Goal: Use online tool/utility: Utilize a website feature to perform a specific function

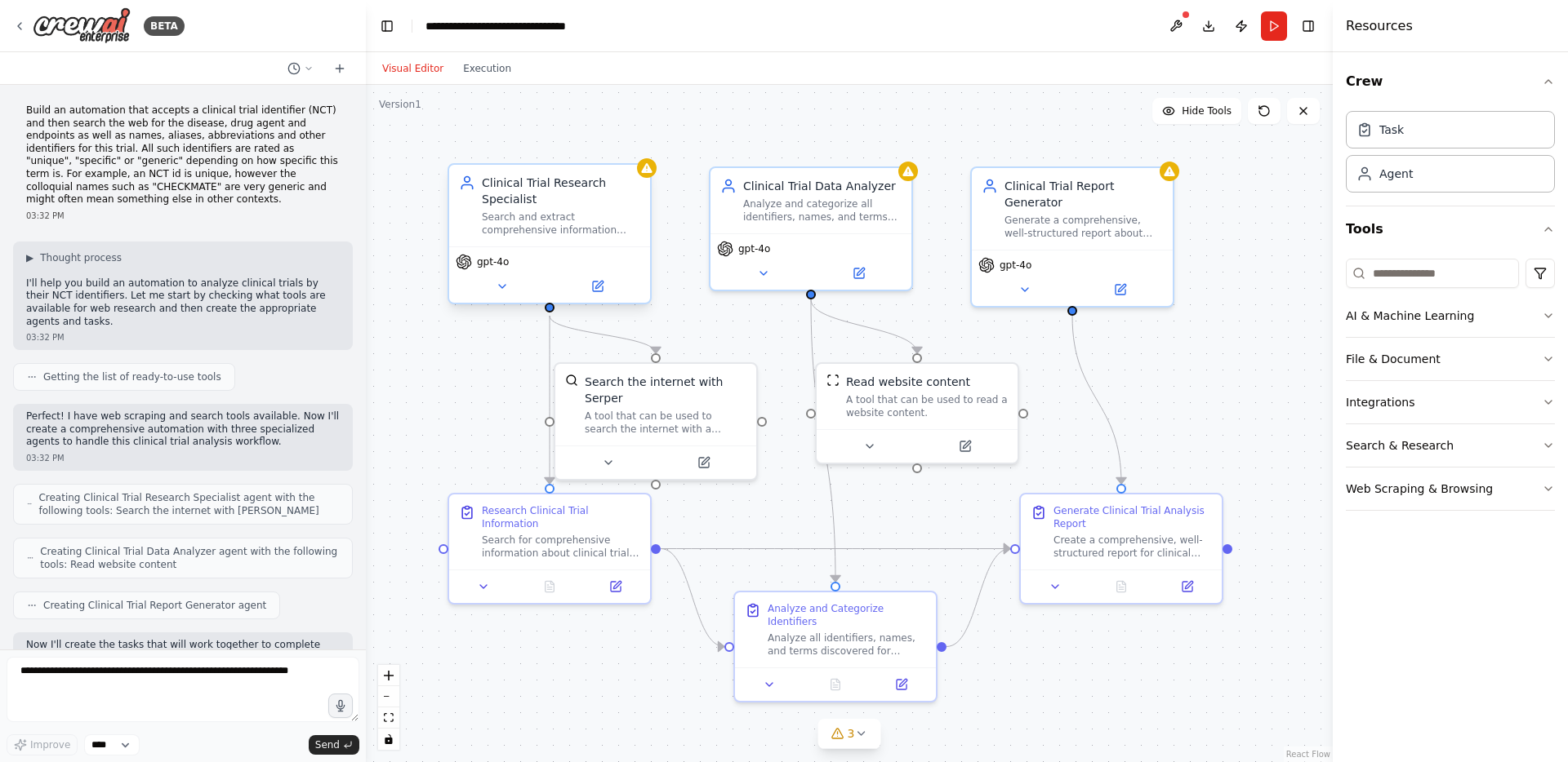
click at [497, 266] on span "gpt-4o" at bounding box center [493, 262] width 31 height 13
click at [497, 286] on icon at bounding box center [502, 286] width 13 height 13
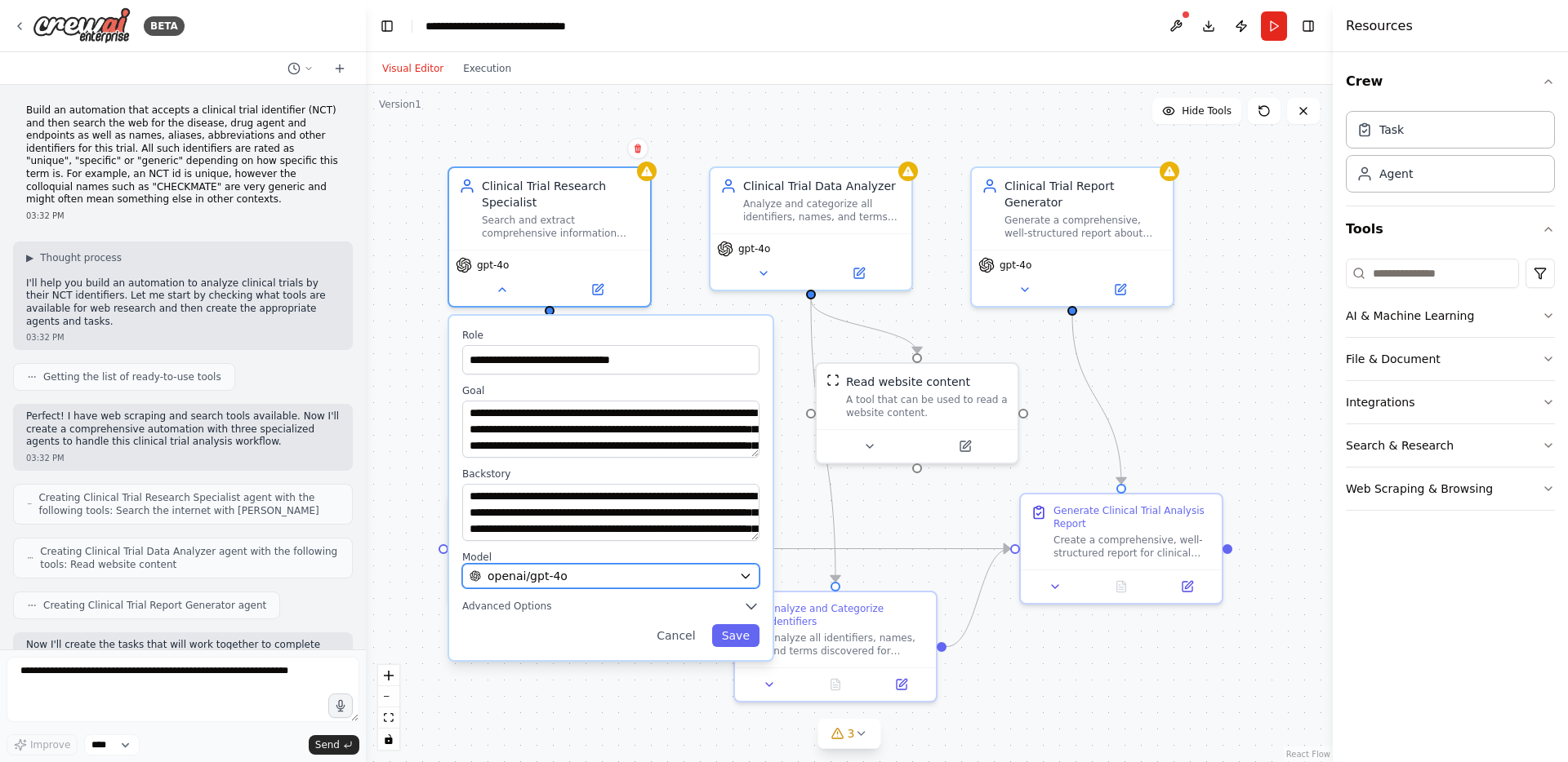
click at [560, 581] on span "openai/gpt-4o" at bounding box center [527, 576] width 80 height 17
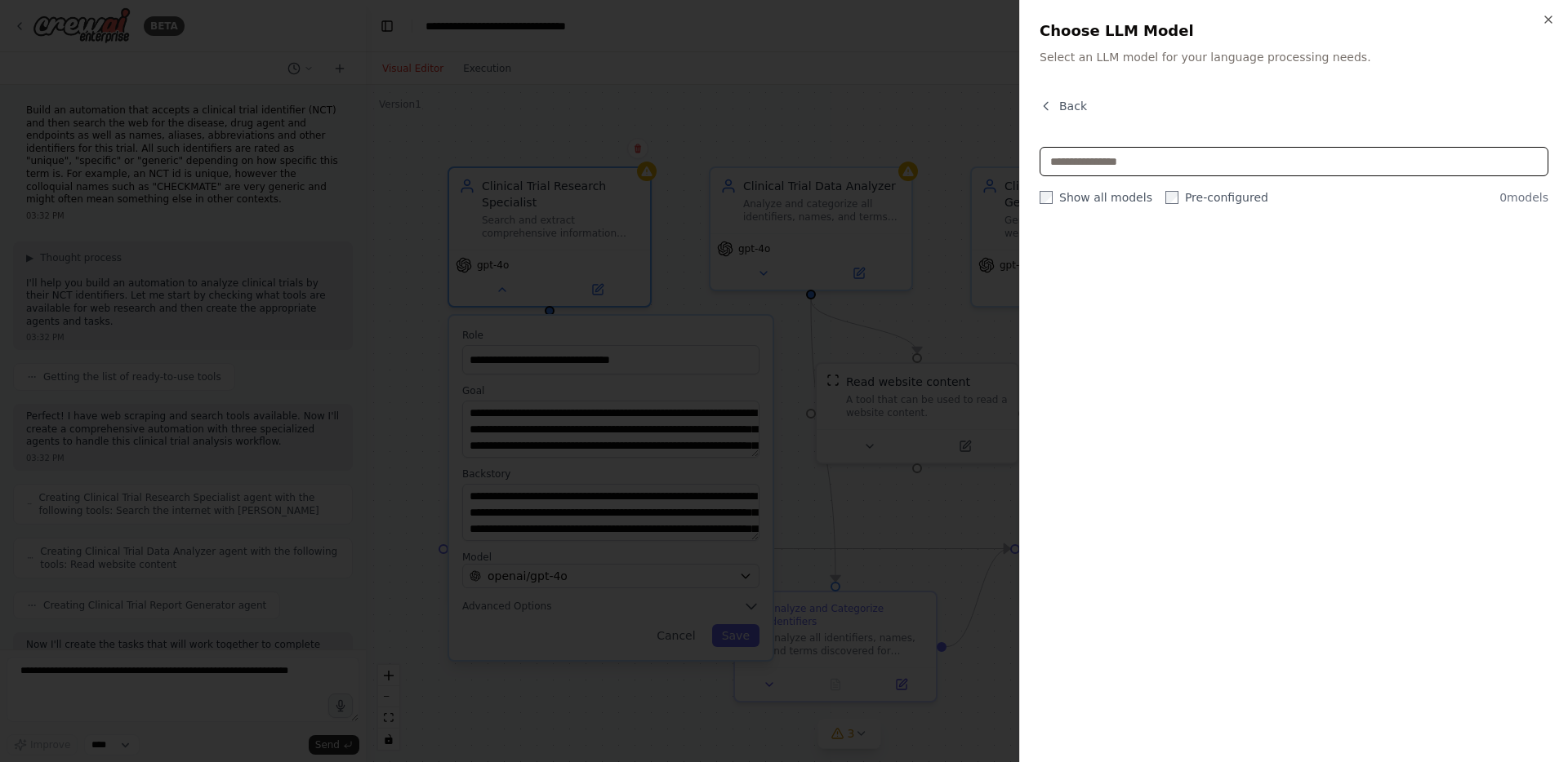
click at [1098, 156] on input "text" at bounding box center [1294, 162] width 509 height 29
click at [1054, 105] on button "Back" at bounding box center [1063, 106] width 47 height 17
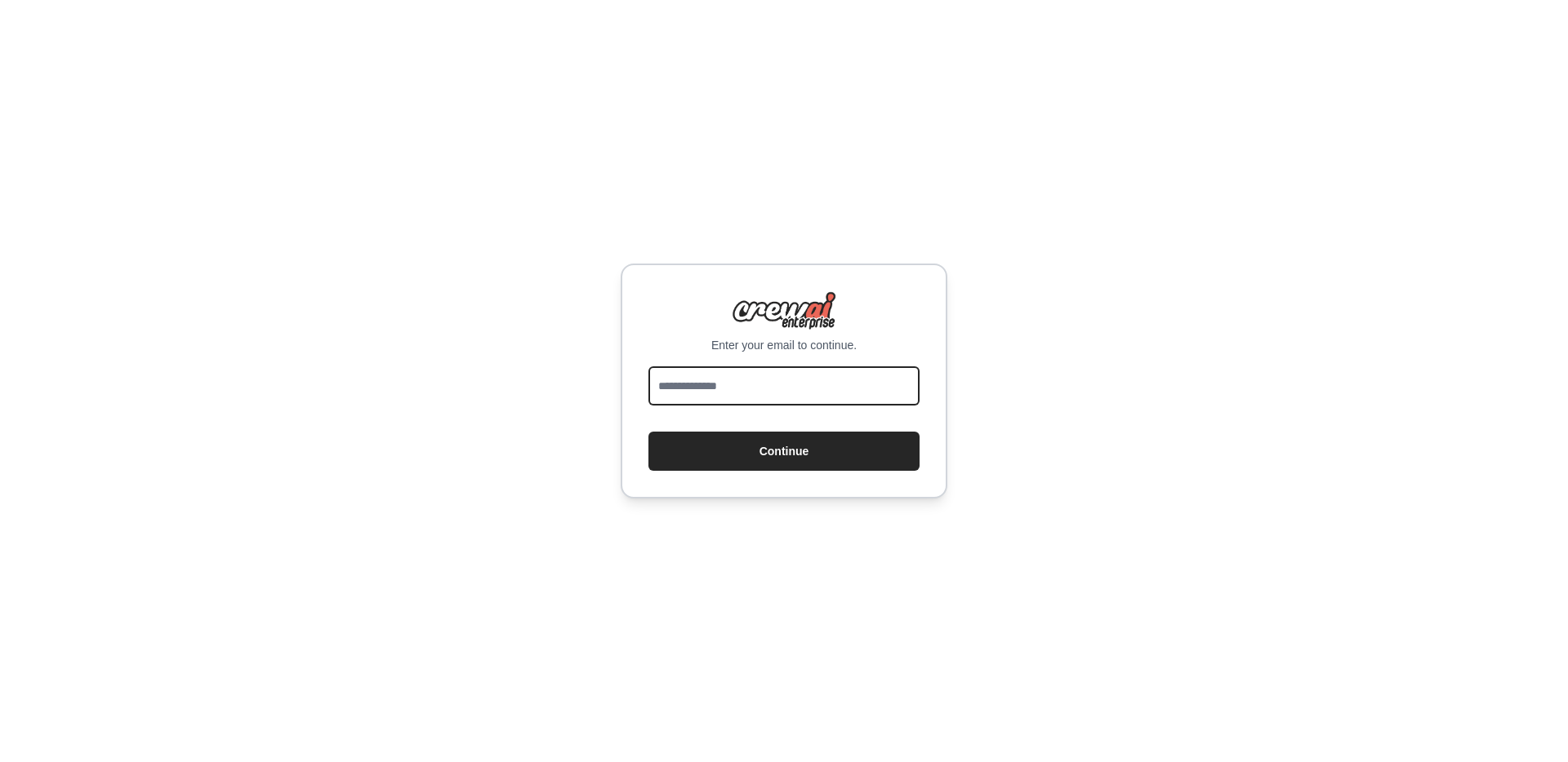
click at [745, 384] on input "email" at bounding box center [784, 386] width 271 height 39
click at [742, 397] on input "email" at bounding box center [784, 386] width 271 height 39
type input "**********"
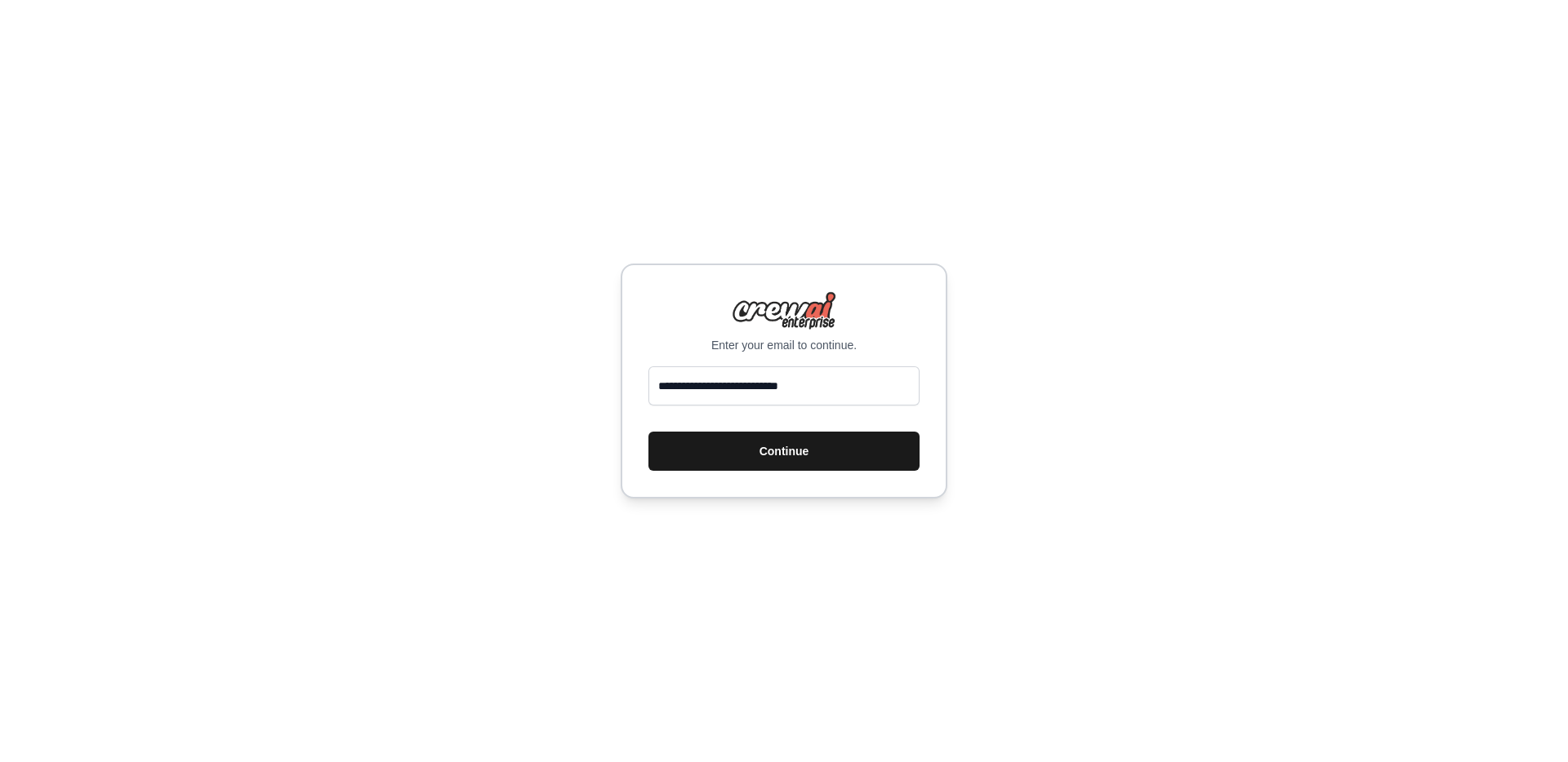
click at [777, 451] on button "Continue" at bounding box center [784, 452] width 271 height 39
click at [769, 443] on button "Continue" at bounding box center [784, 452] width 271 height 39
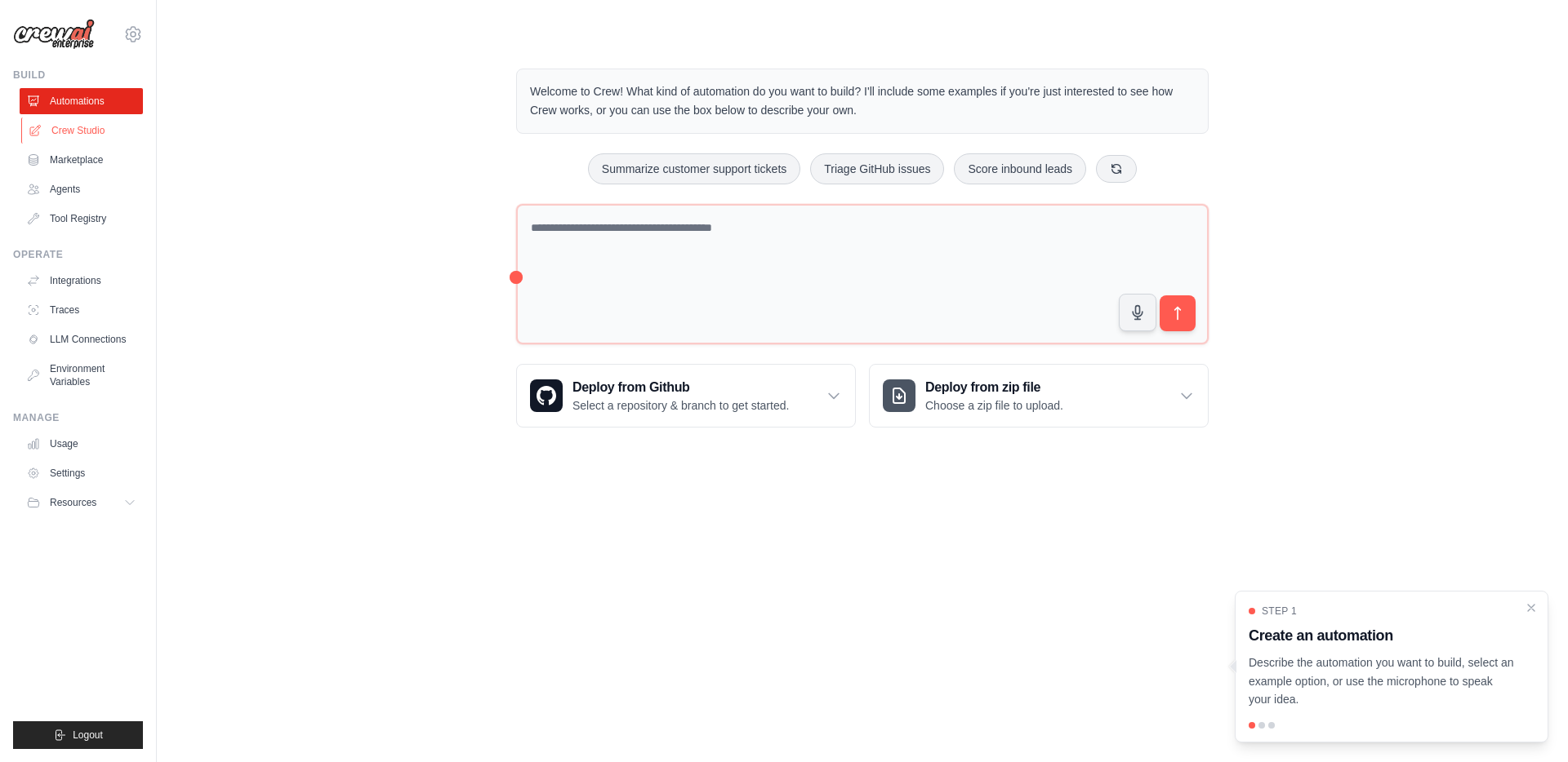
click at [83, 130] on link "Crew Studio" at bounding box center [83, 130] width 123 height 26
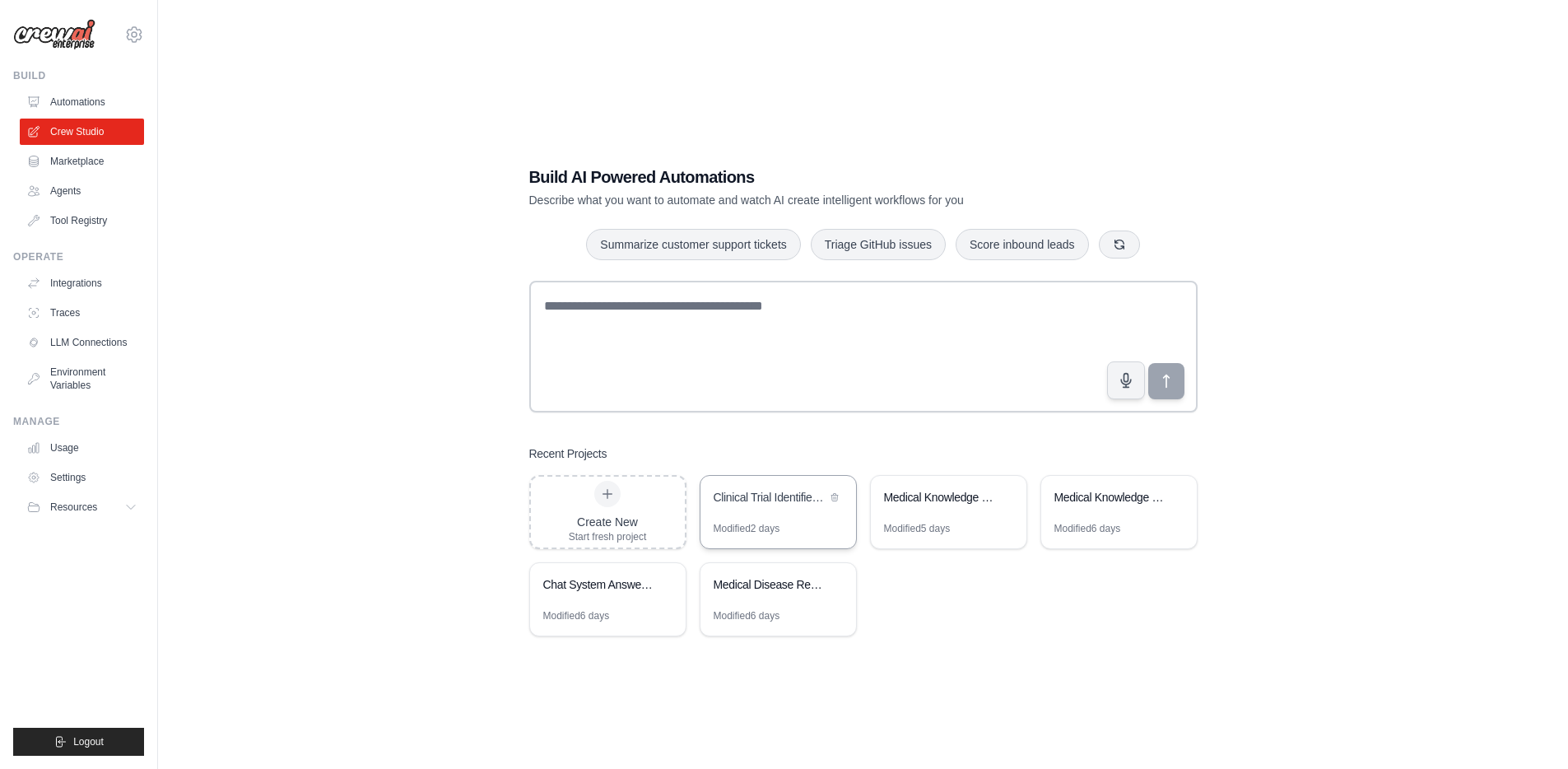
click at [763, 508] on div "Clinical Trial Identifier Analysis" at bounding box center [770, 499] width 113 height 20
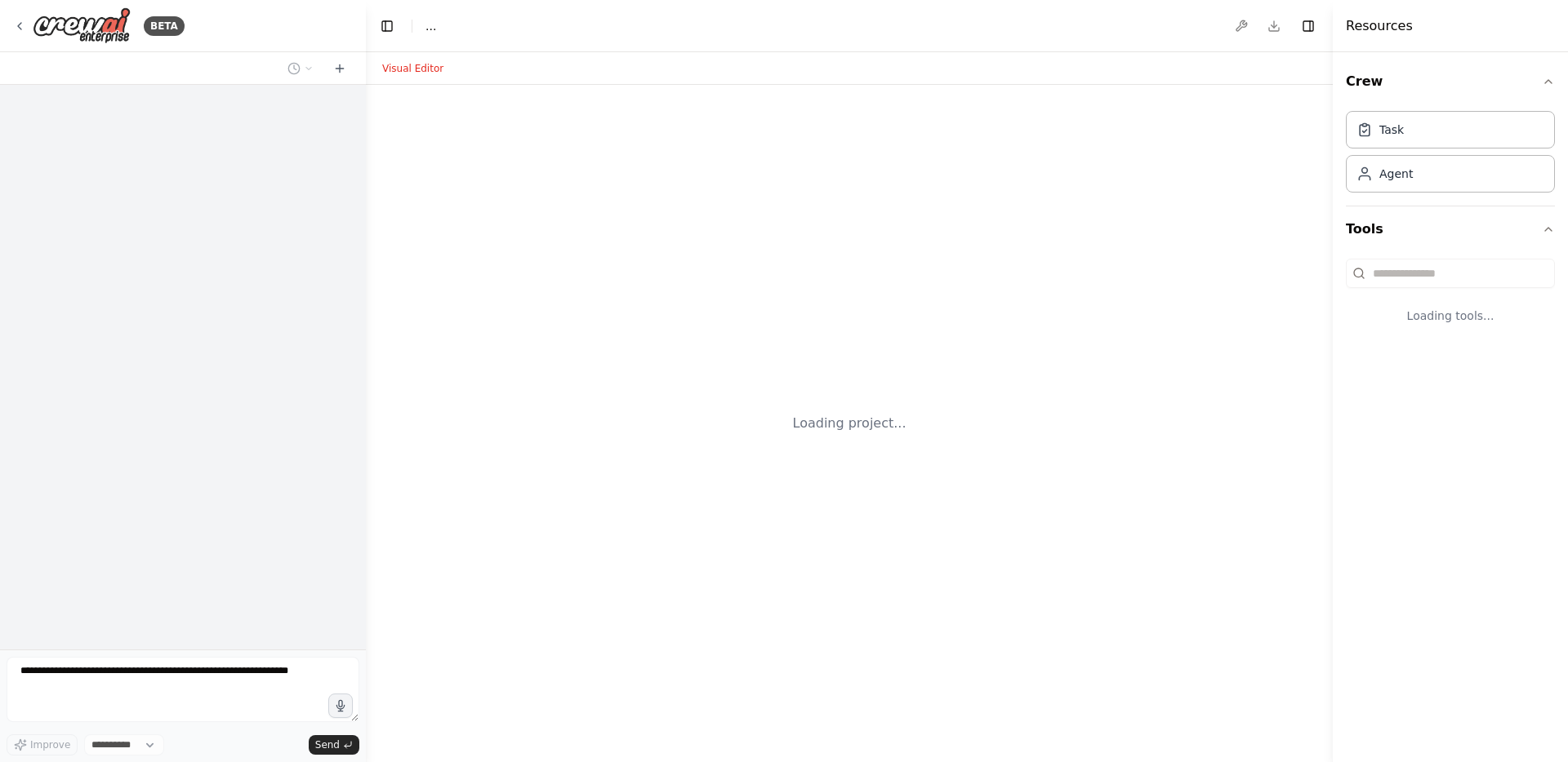
select select "****"
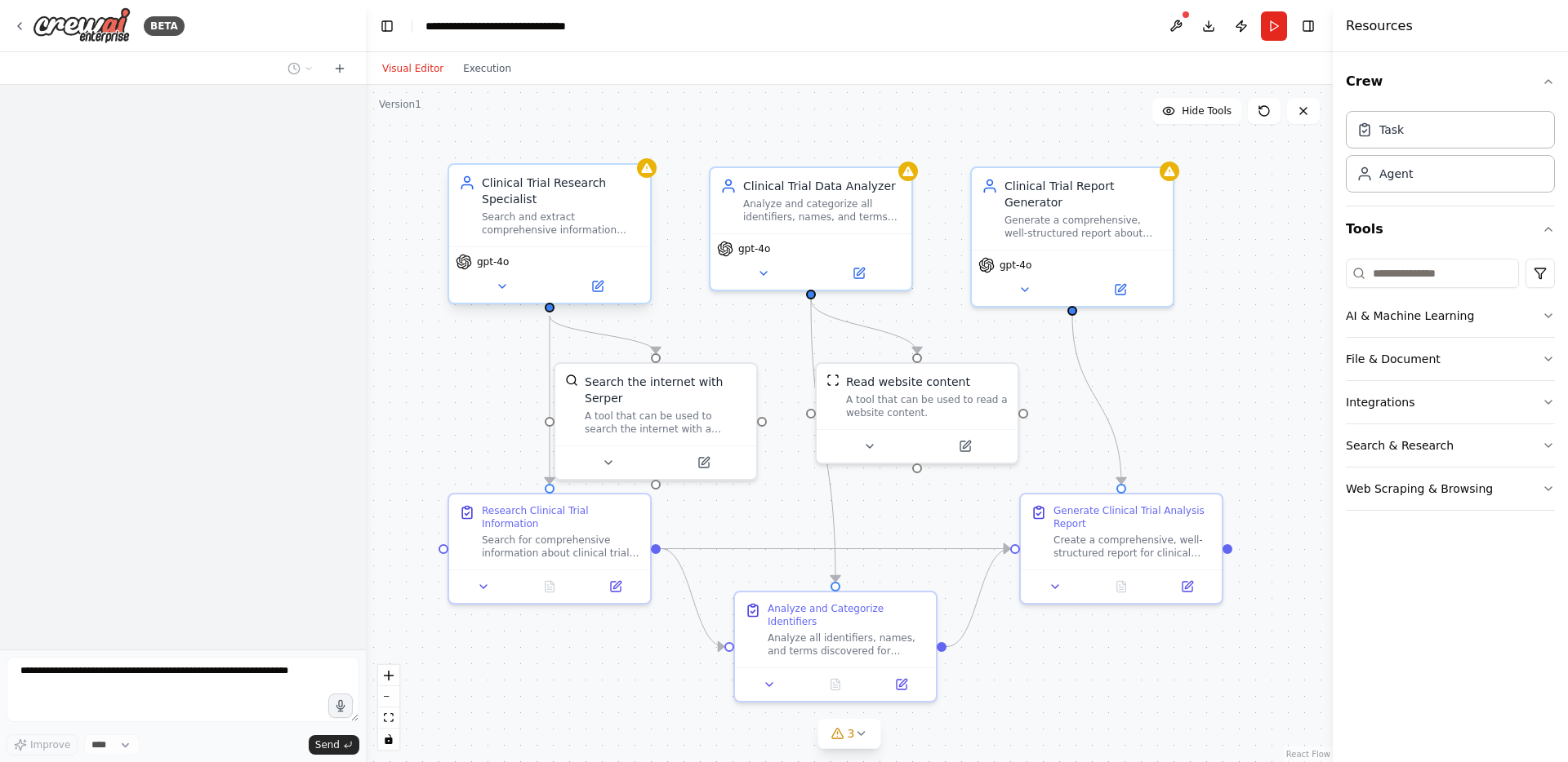
scroll to position [980, 0]
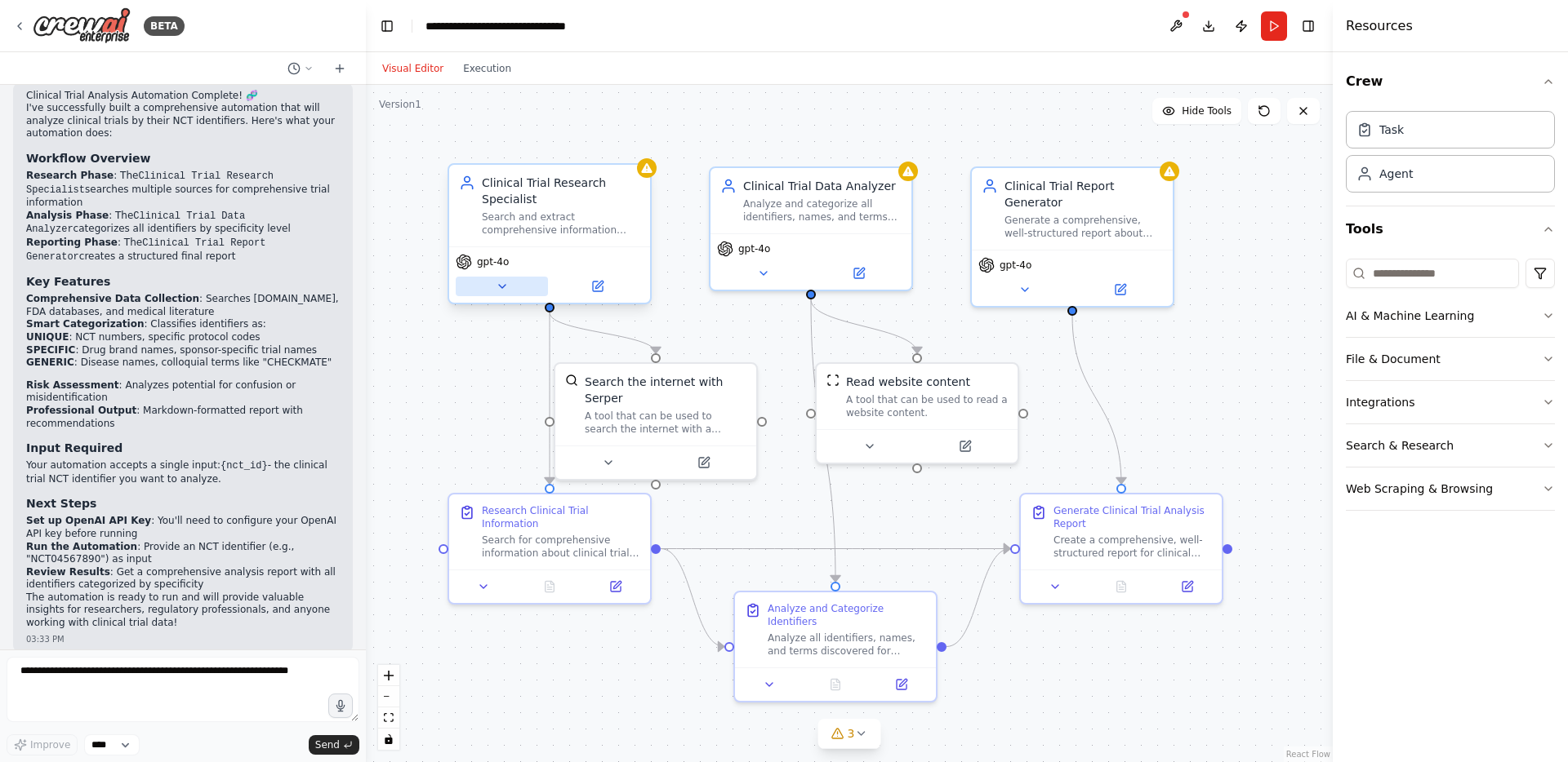
click at [506, 288] on icon at bounding box center [502, 286] width 13 height 13
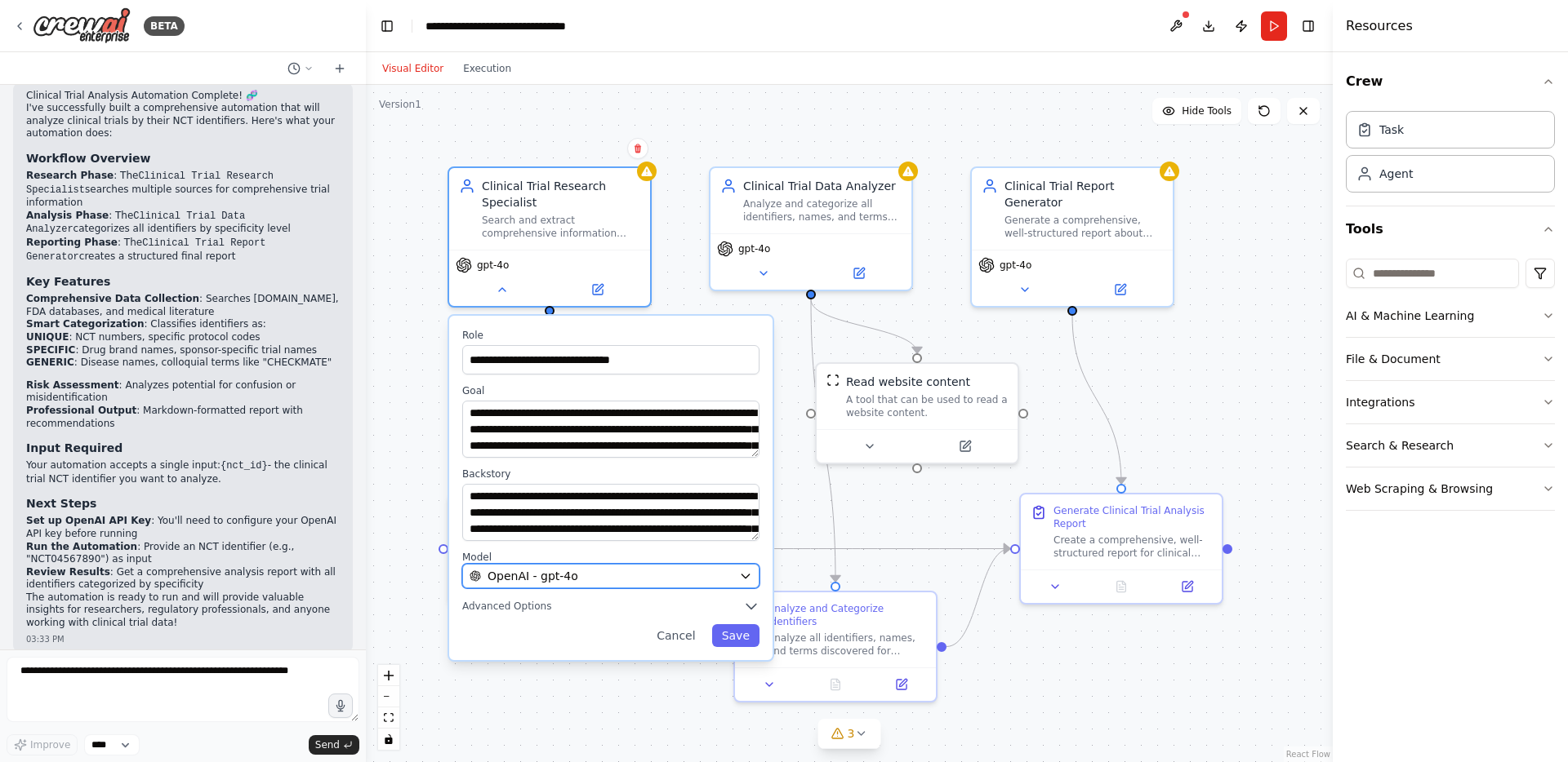
click at [572, 569] on span "OpenAI - gpt-4o" at bounding box center [532, 576] width 90 height 17
click at [740, 580] on icon "button" at bounding box center [745, 576] width 13 height 13
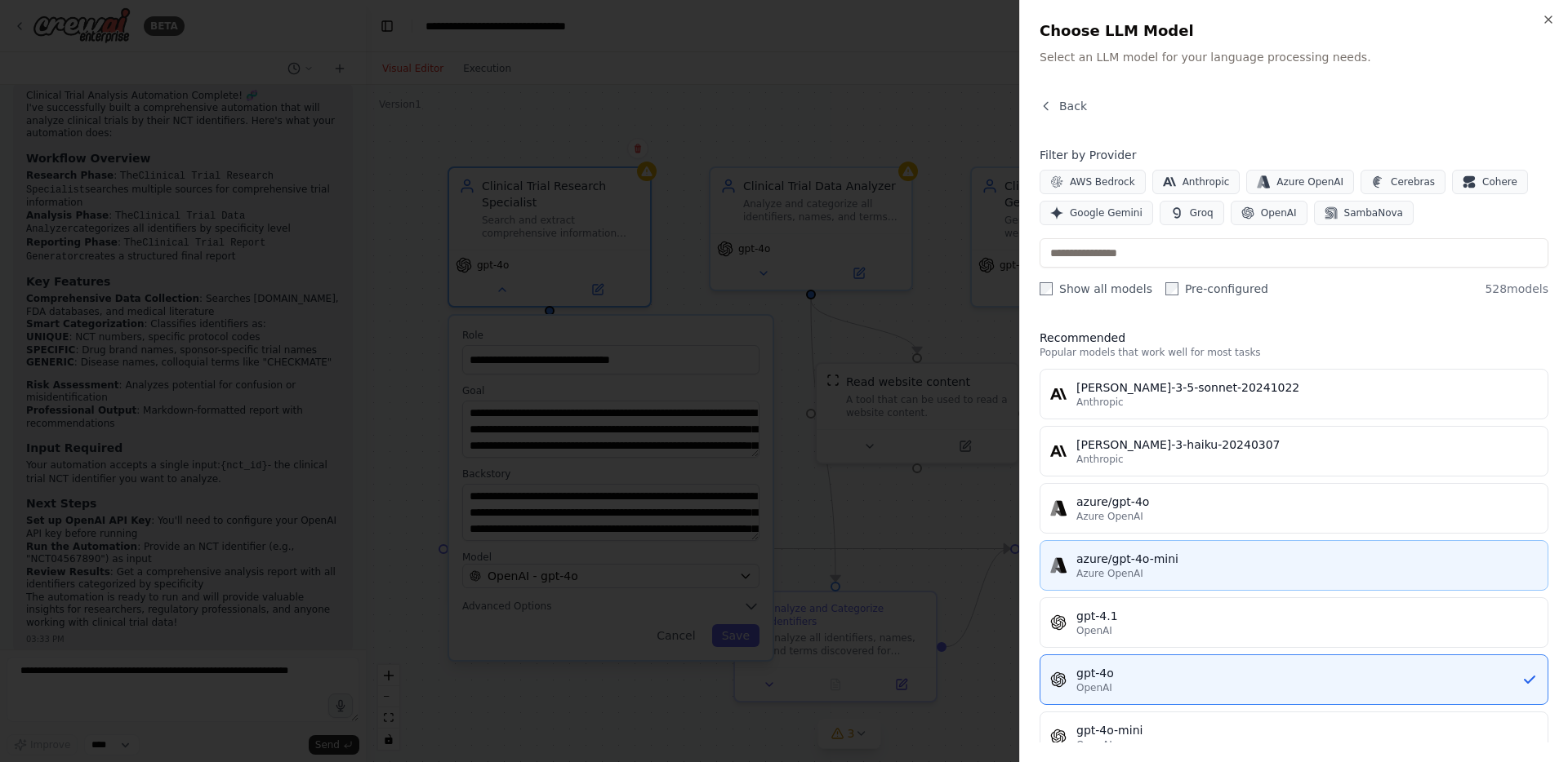
click at [1128, 555] on div "azure/gpt-4o-mini" at bounding box center [1306, 558] width 462 height 17
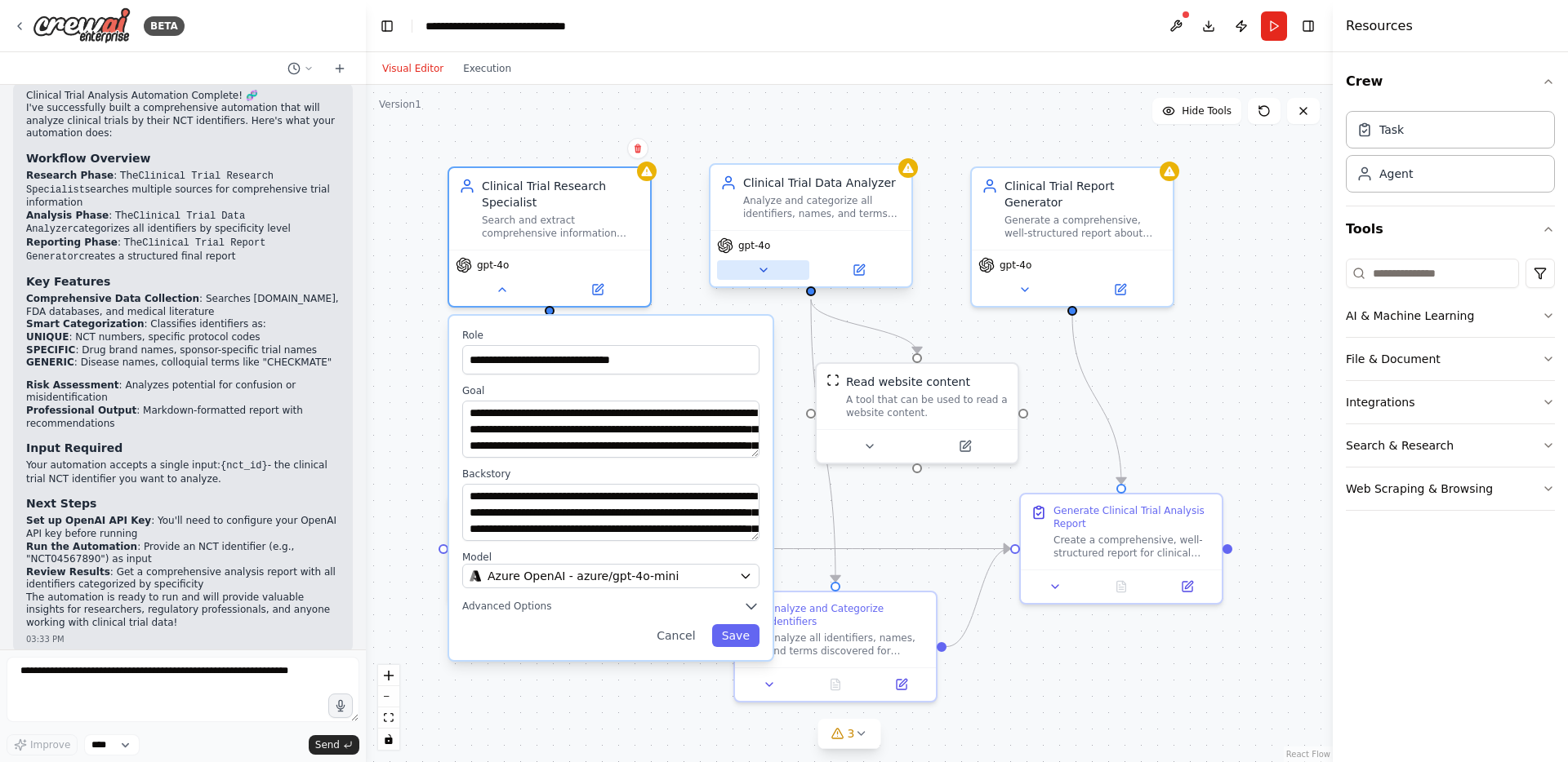
click at [768, 268] on icon at bounding box center [762, 269] width 13 height 13
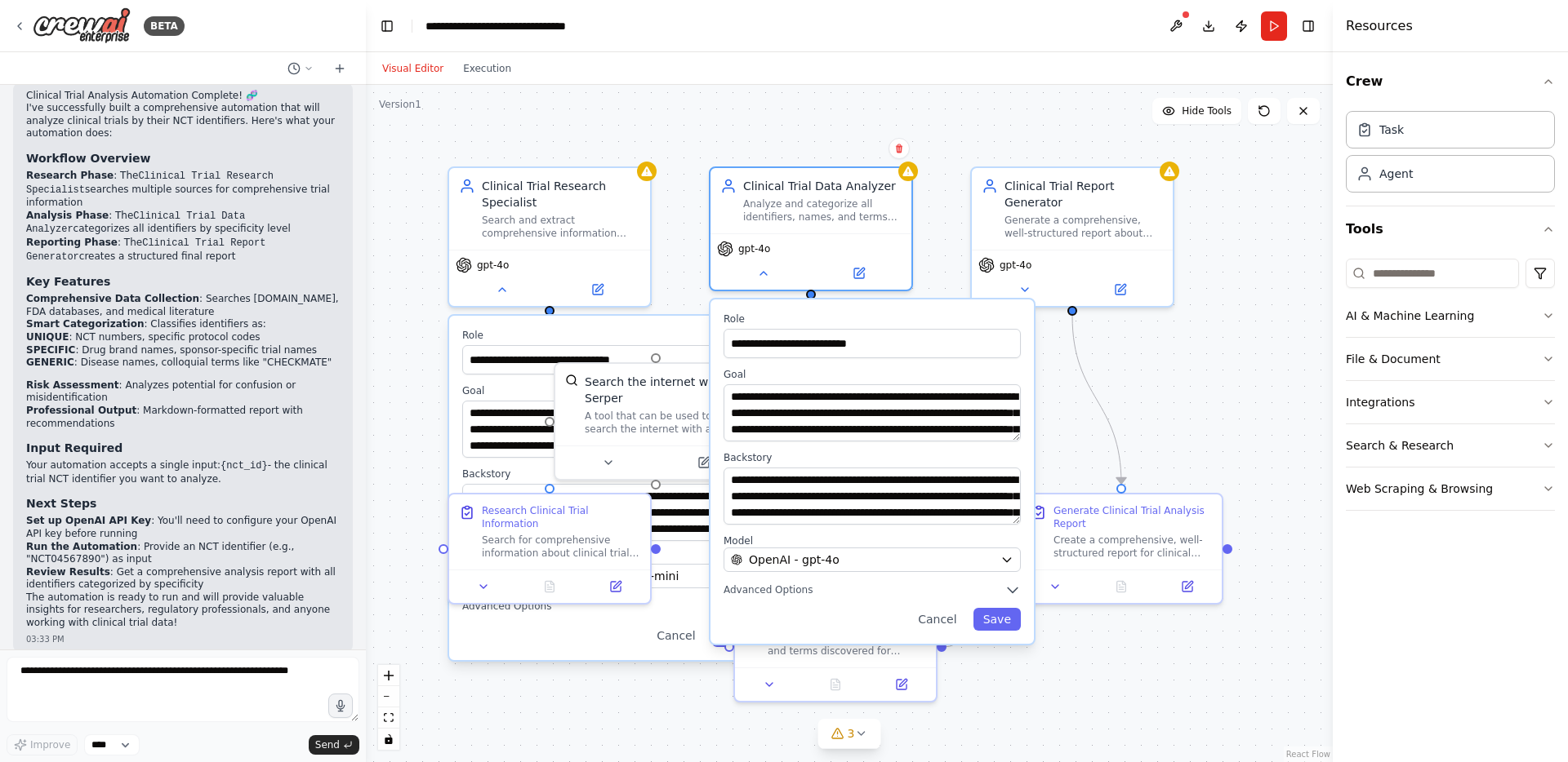
click at [685, 595] on div "**********" at bounding box center [611, 488] width 323 height 345
click at [930, 629] on button "Cancel" at bounding box center [937, 619] width 58 height 23
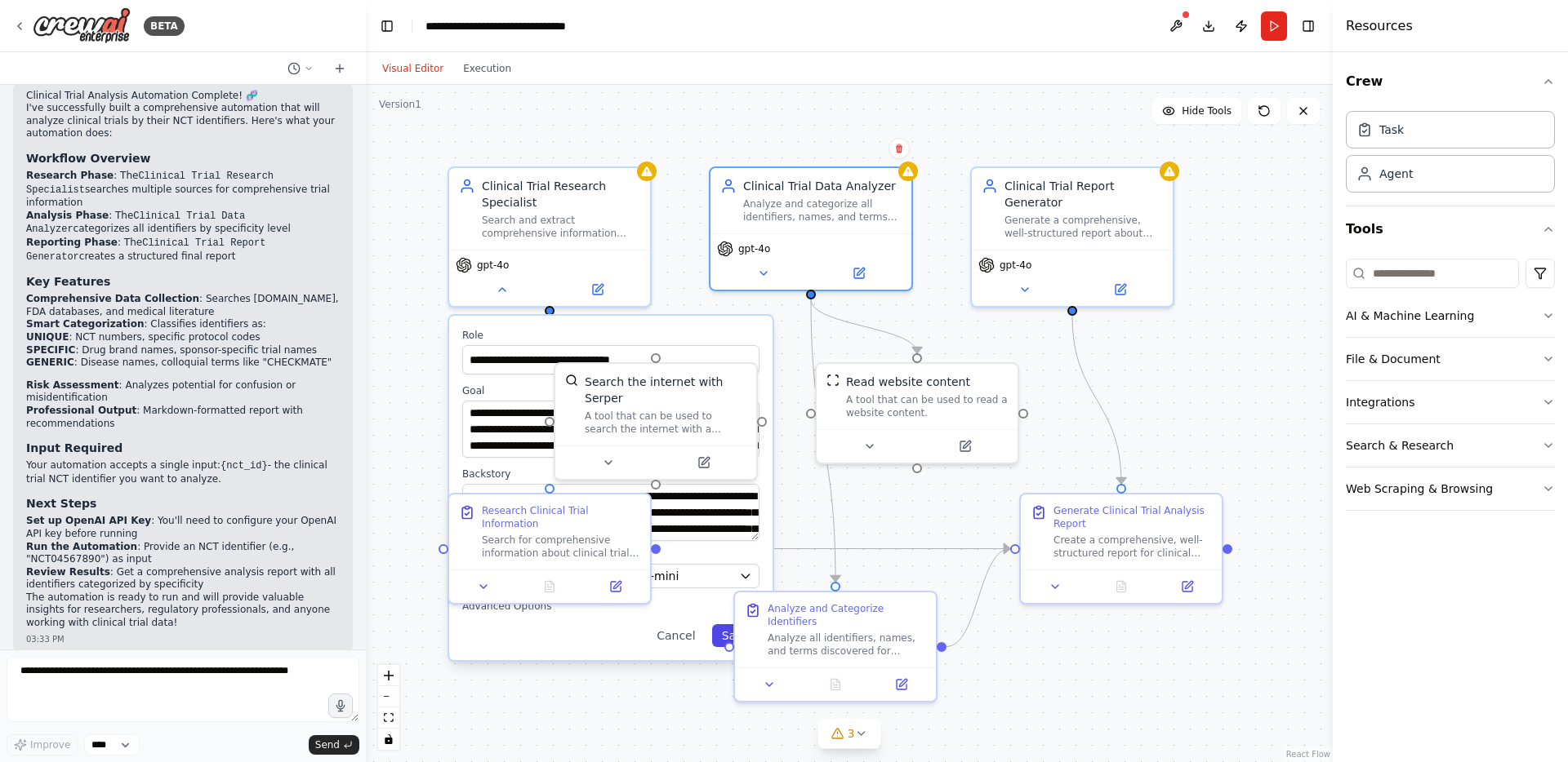
click at [723, 635] on button "Save" at bounding box center [736, 635] width 47 height 23
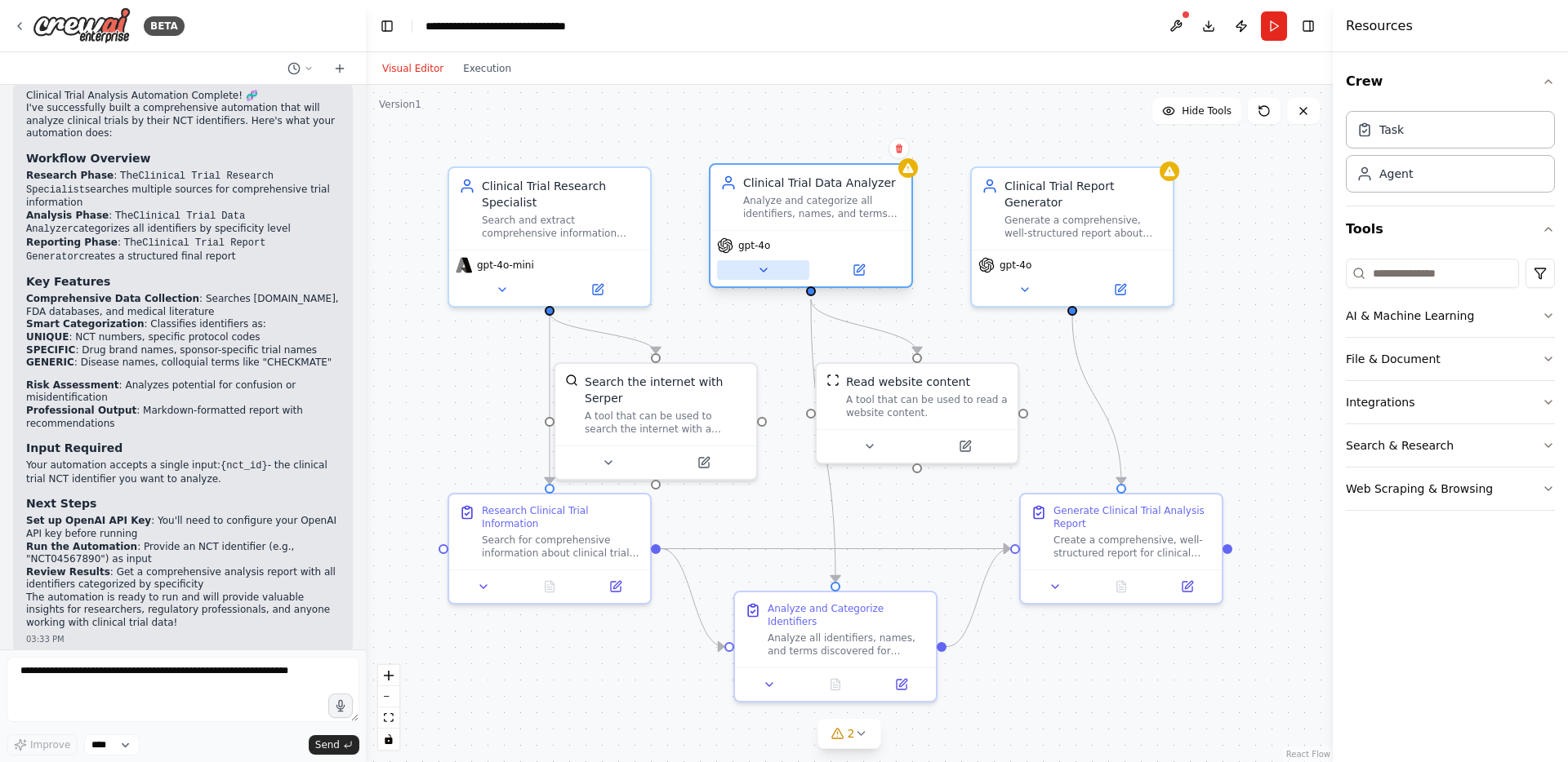
click at [776, 270] on button at bounding box center [763, 270] width 92 height 20
click at [787, 266] on button at bounding box center [763, 270] width 92 height 20
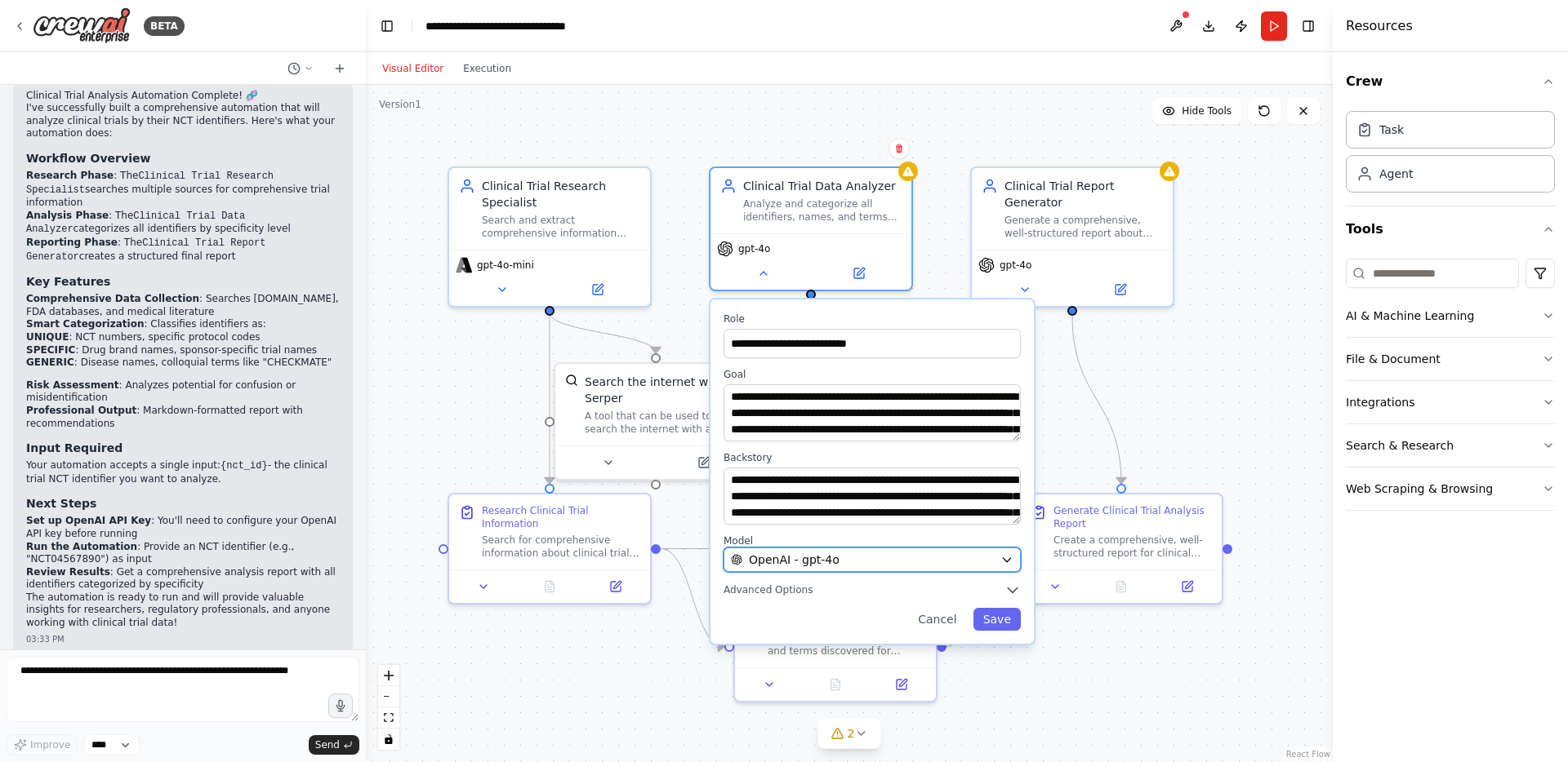
click at [923, 559] on div "OpenAI - gpt-4o" at bounding box center [862, 559] width 263 height 17
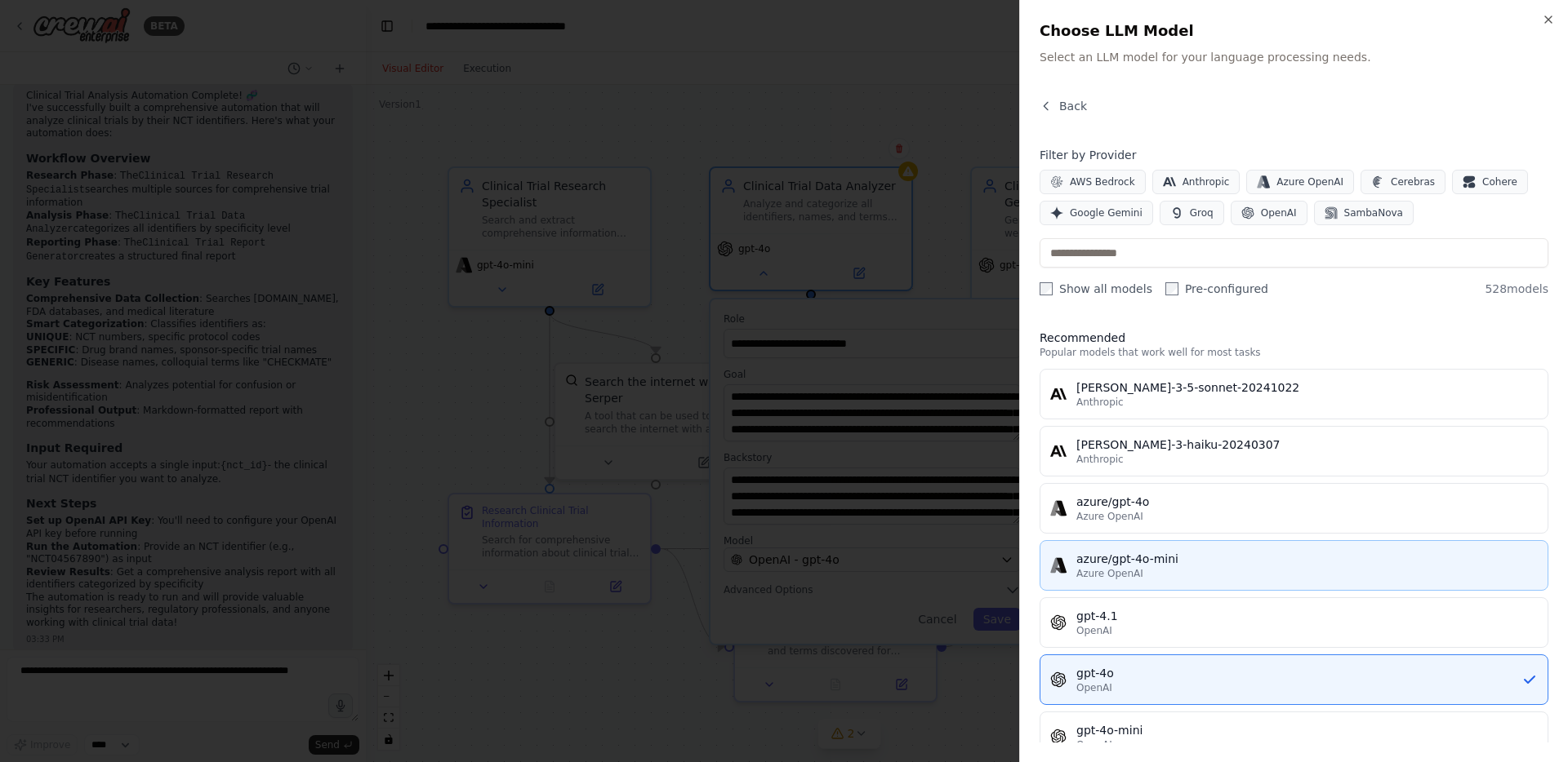
click at [1183, 579] on div "Azure OpenAI" at bounding box center [1306, 573] width 462 height 13
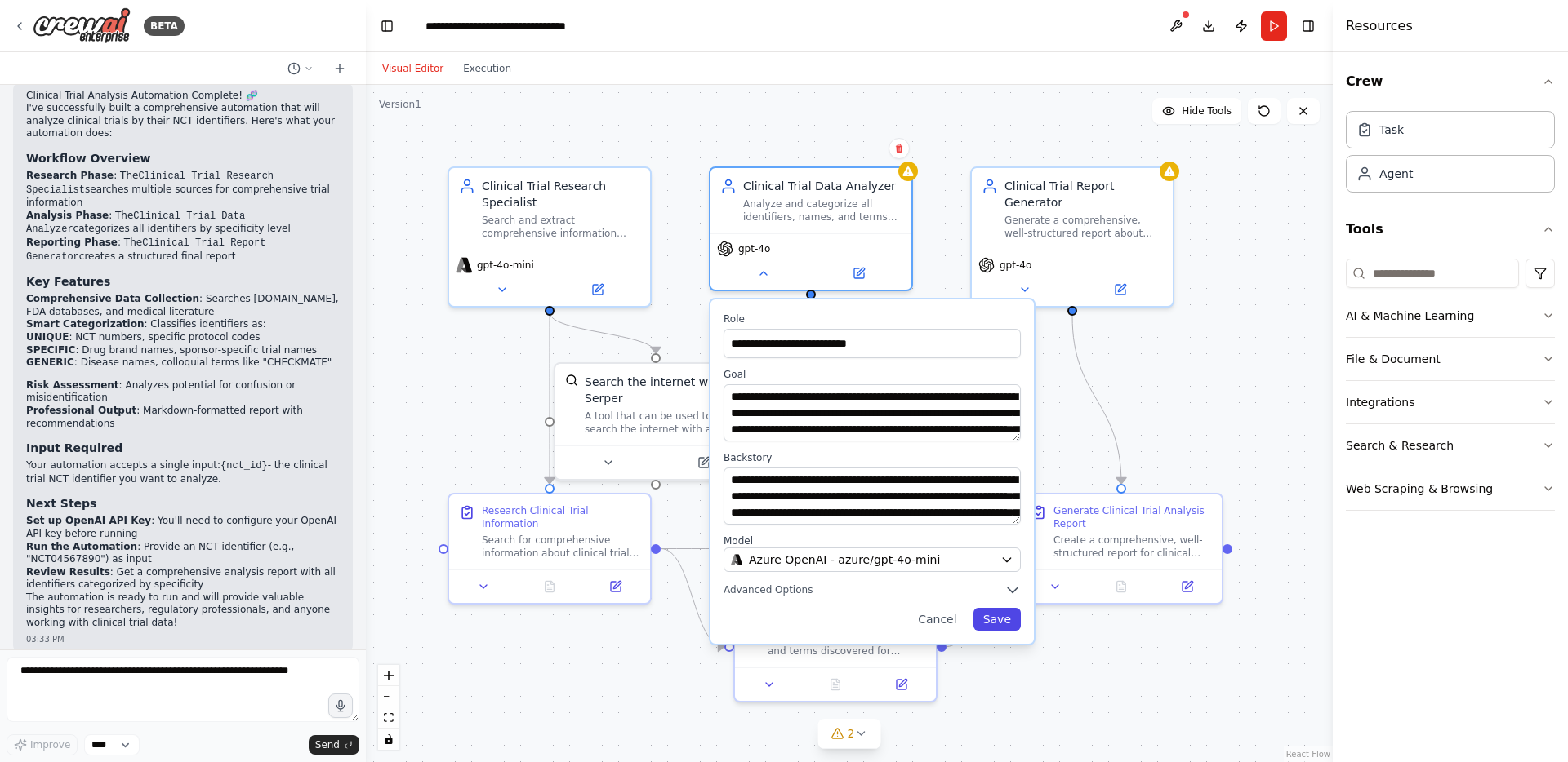
click at [1004, 627] on button "Save" at bounding box center [997, 619] width 47 height 23
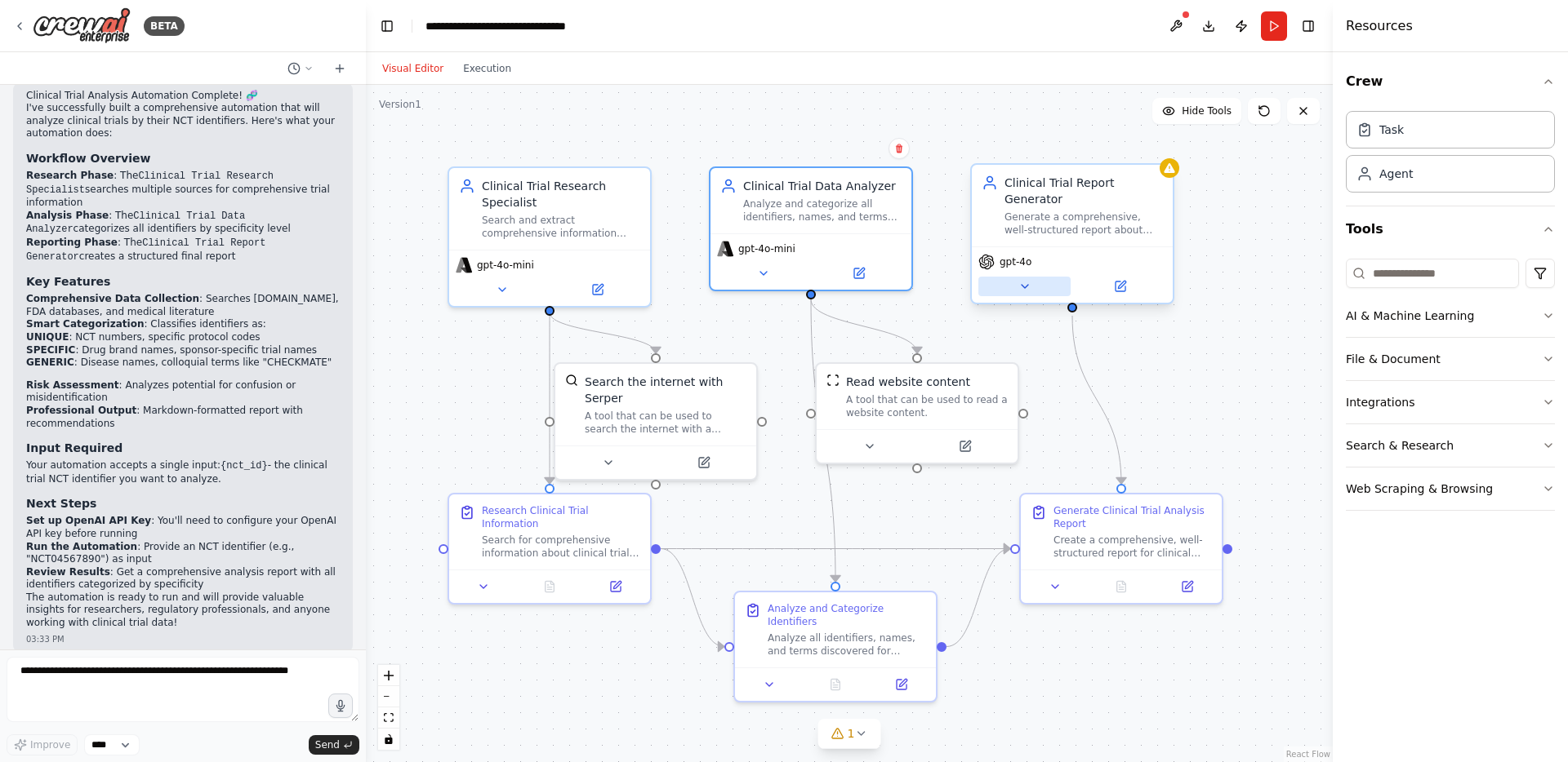
click at [1006, 286] on button at bounding box center [1024, 286] width 92 height 20
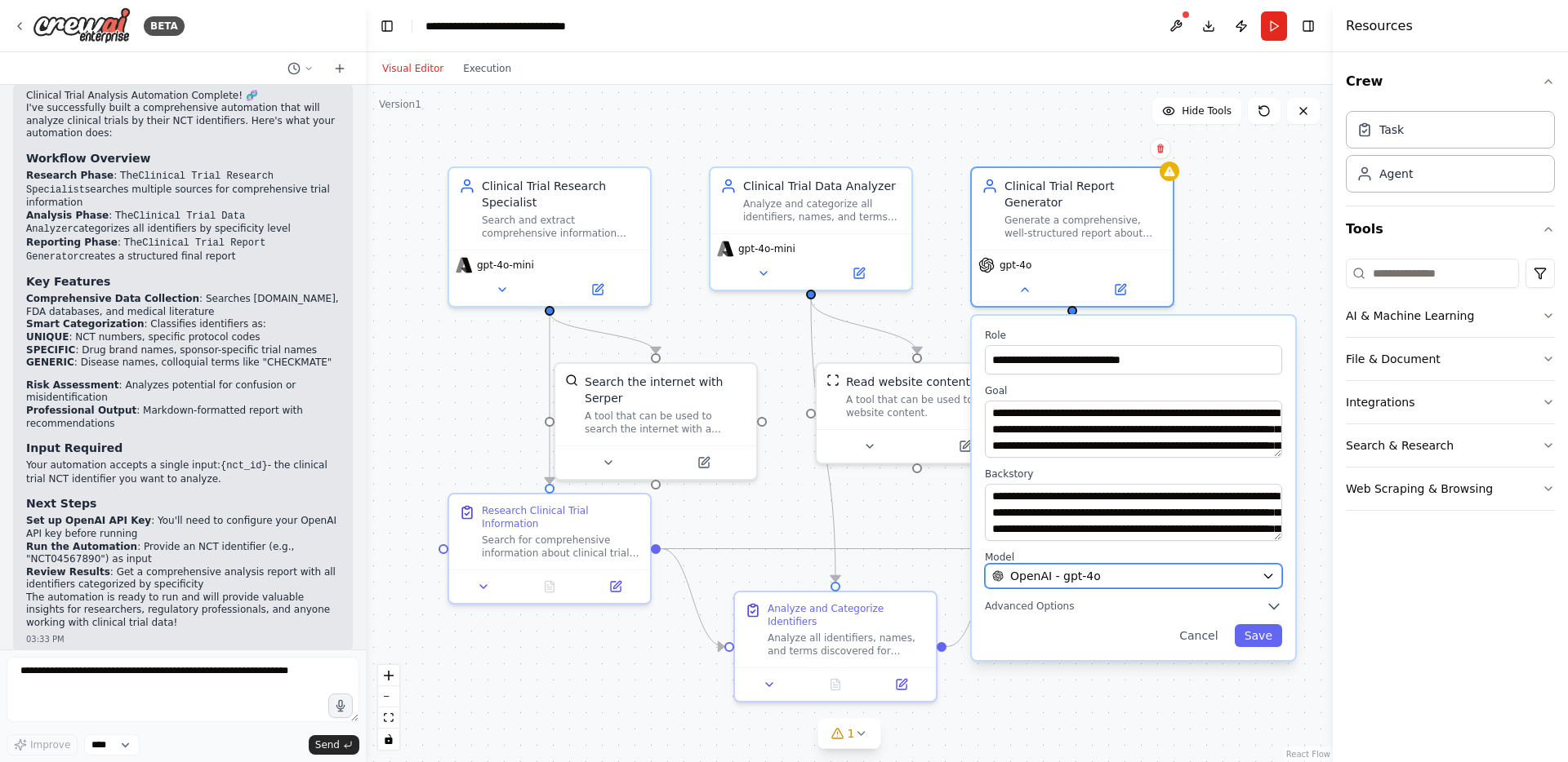
click at [1095, 575] on span "OpenAI - gpt-4o" at bounding box center [1055, 576] width 90 height 17
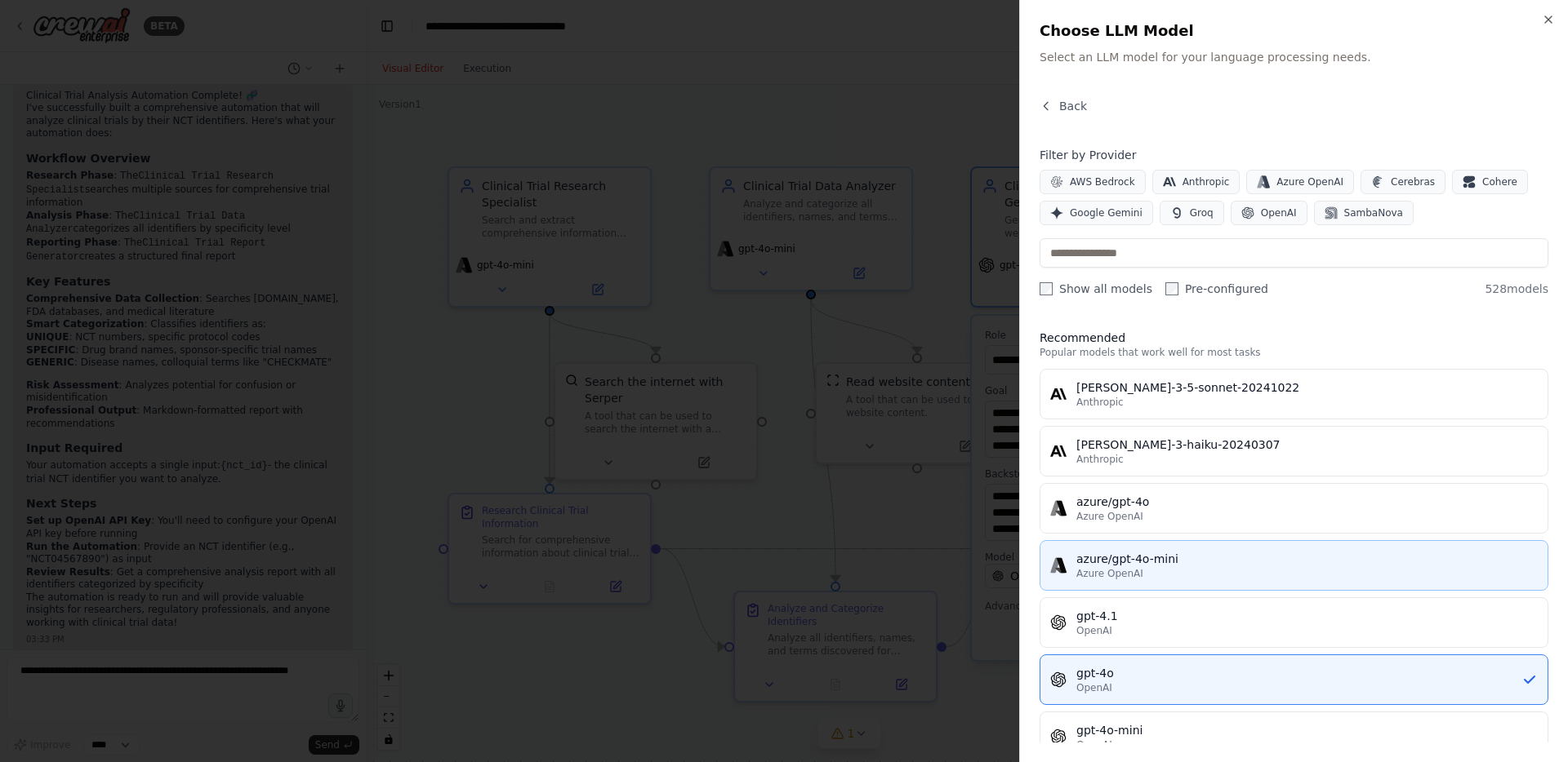
click at [1149, 570] on div "Azure OpenAI" at bounding box center [1306, 573] width 462 height 13
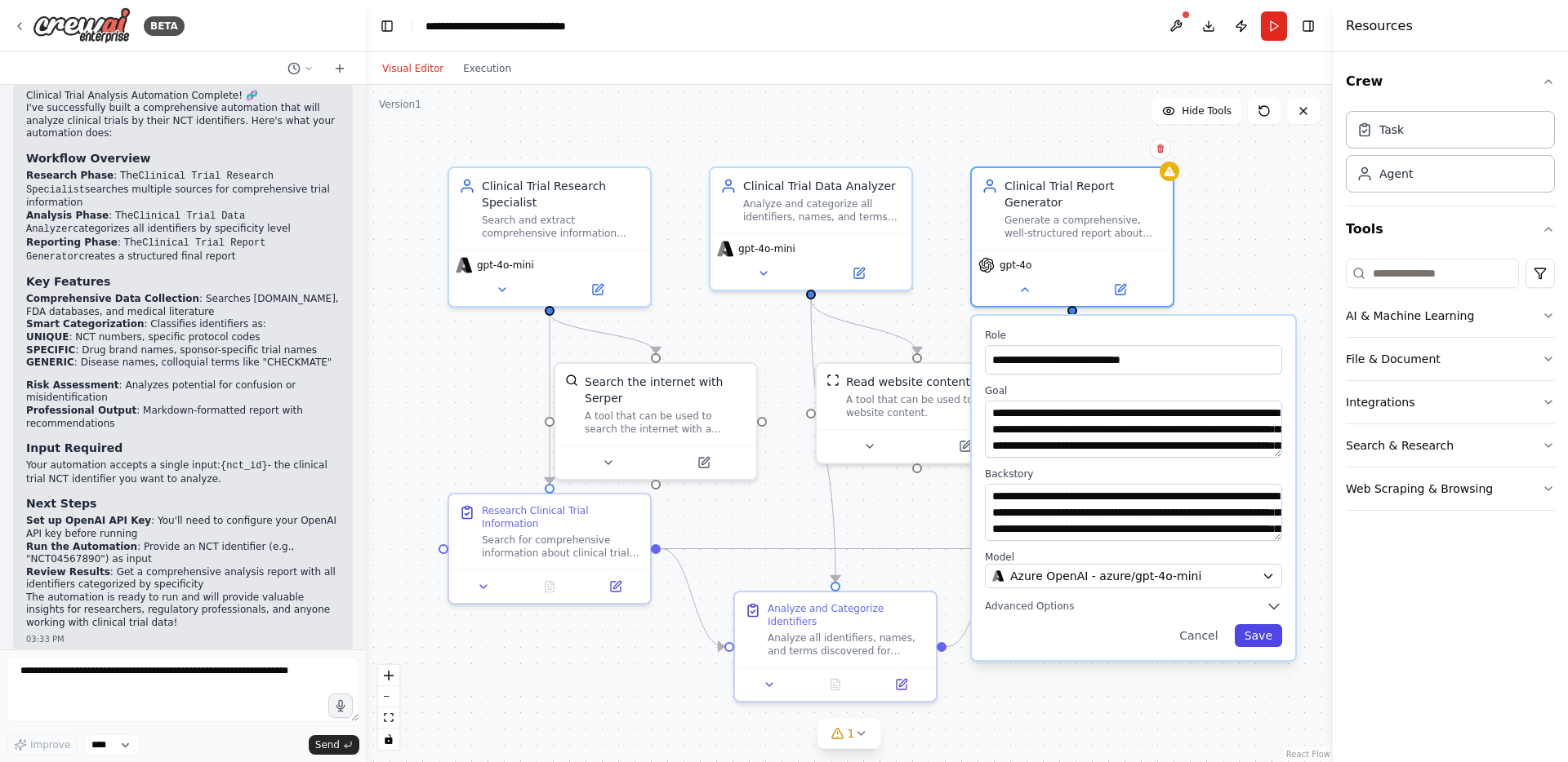
click at [1269, 636] on button "Save" at bounding box center [1258, 635] width 47 height 23
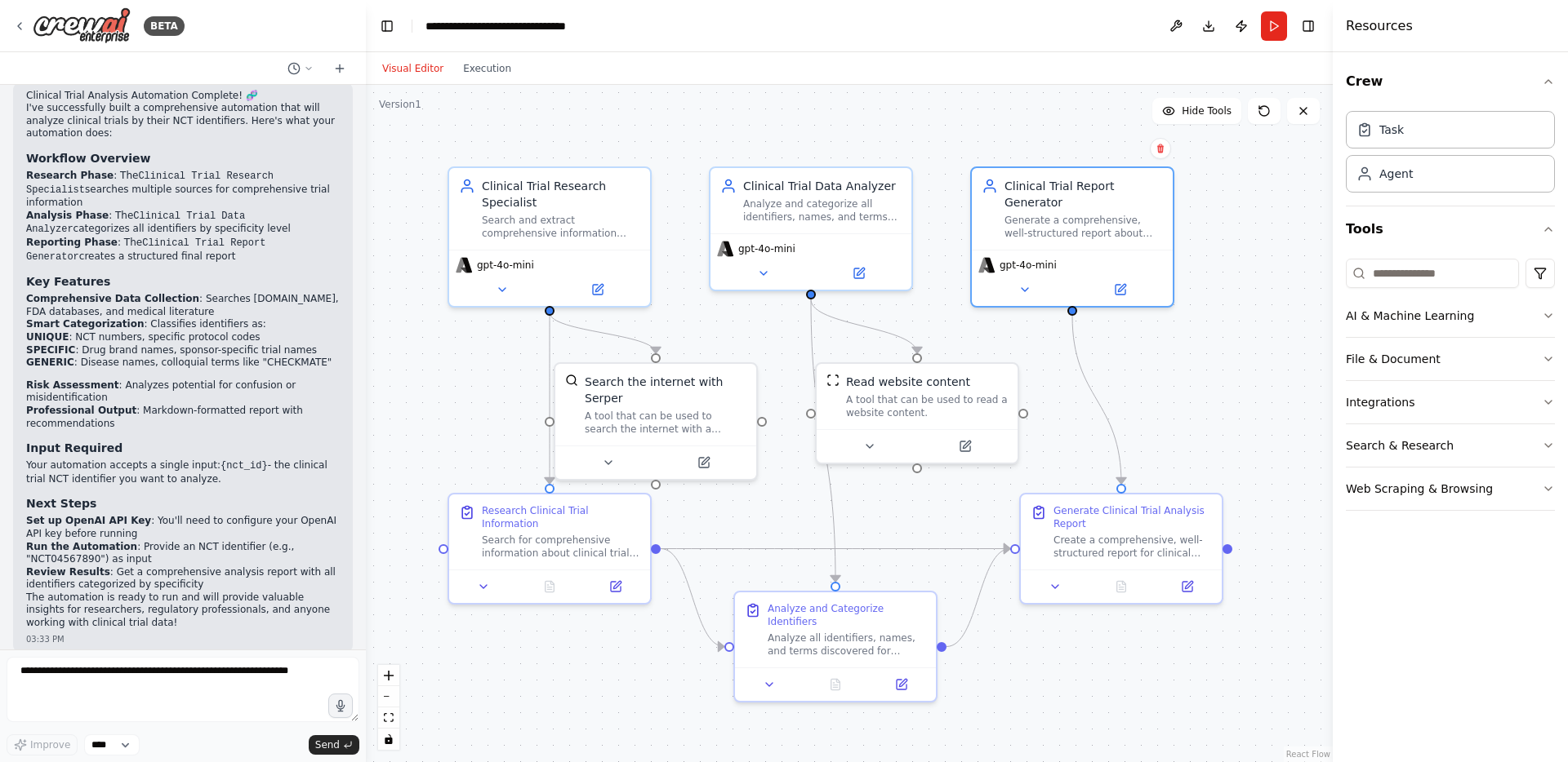
click at [904, 45] on header "**********" at bounding box center [849, 25] width 967 height 52
click at [1276, 24] on button "Run" at bounding box center [1274, 26] width 26 height 29
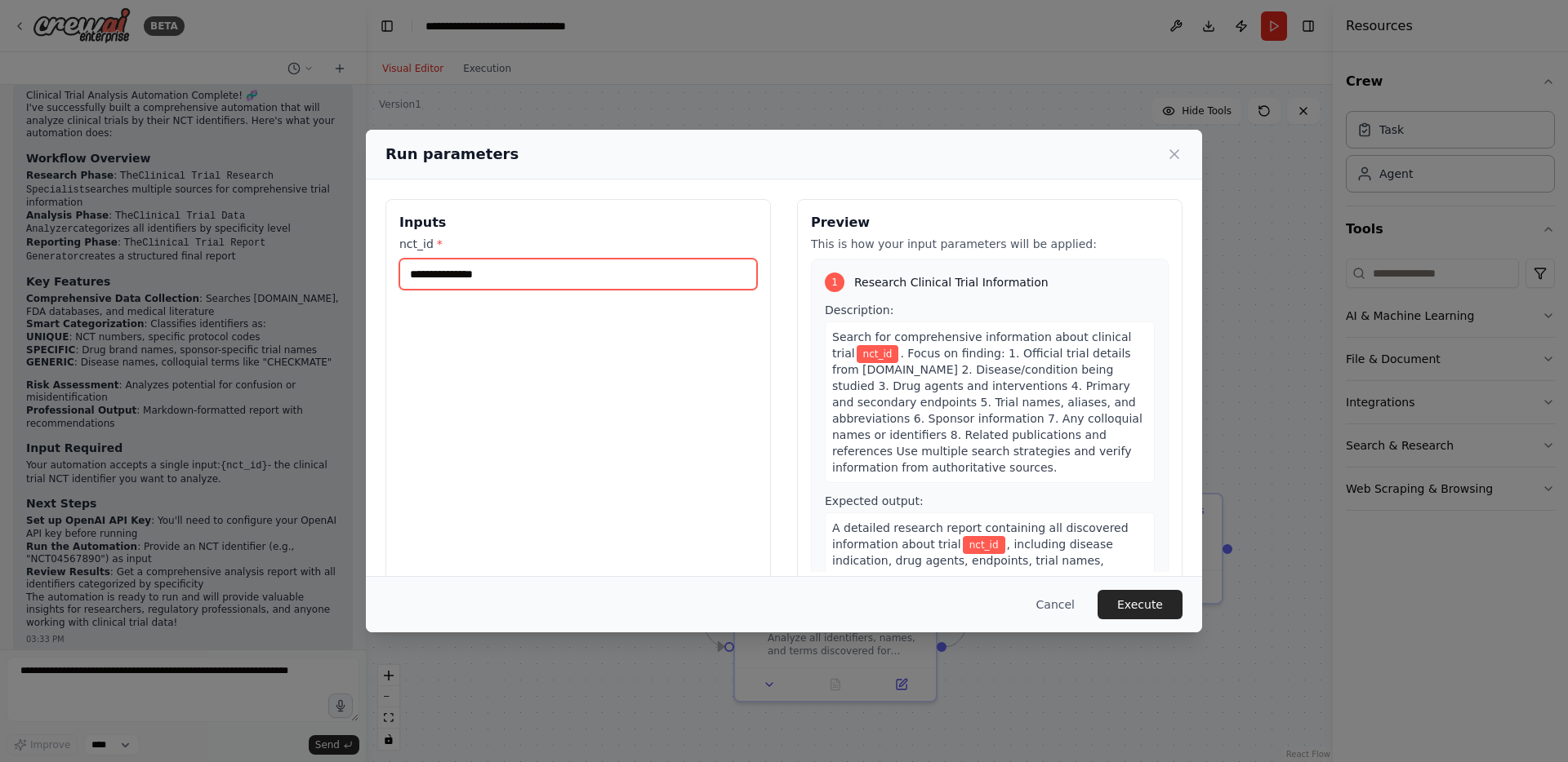
click at [612, 262] on input "nct_id *" at bounding box center [577, 274] width 358 height 31
paste input "**********"
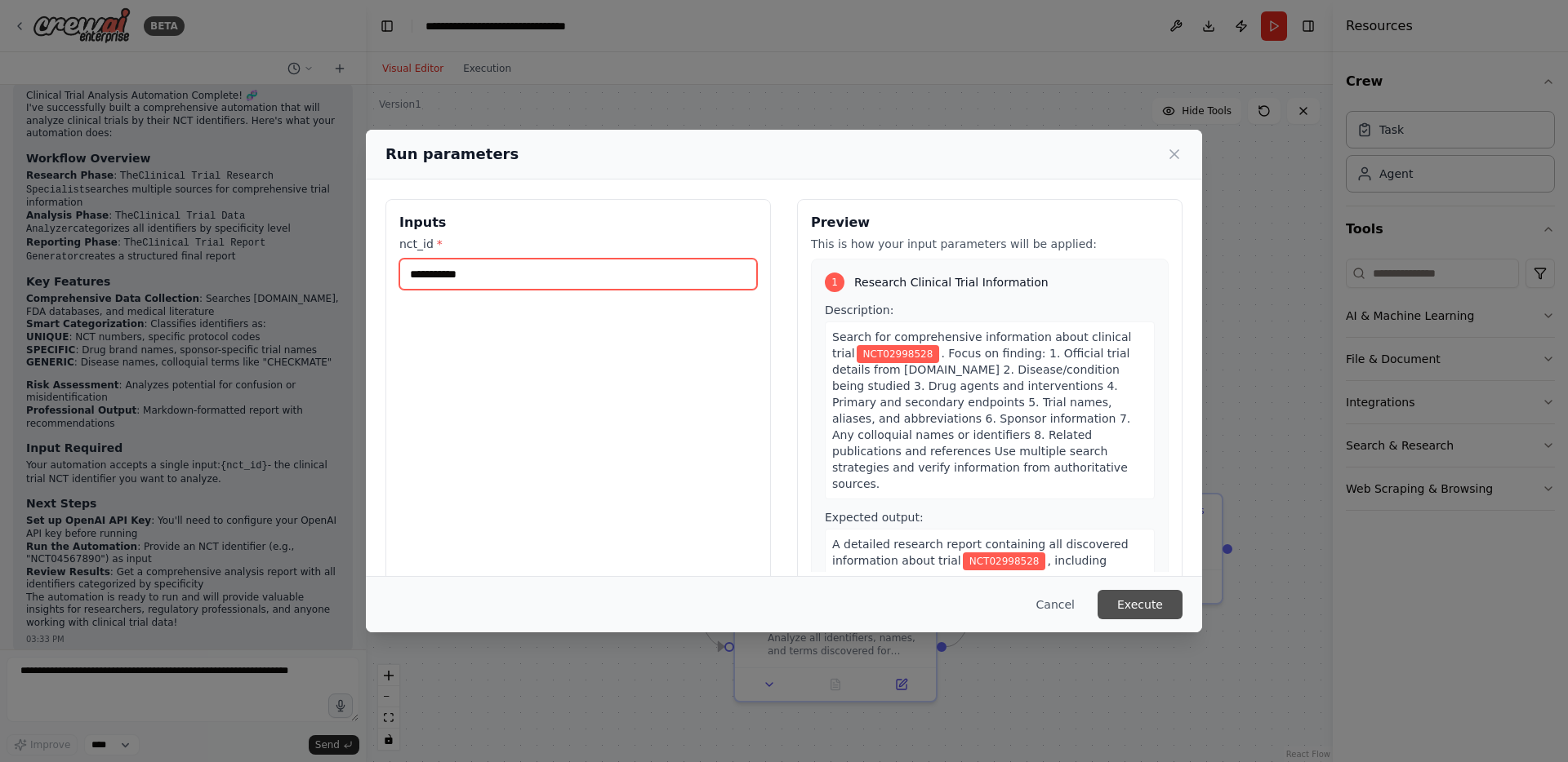
type input "**********"
click at [1143, 610] on button "Execute" at bounding box center [1140, 604] width 85 height 29
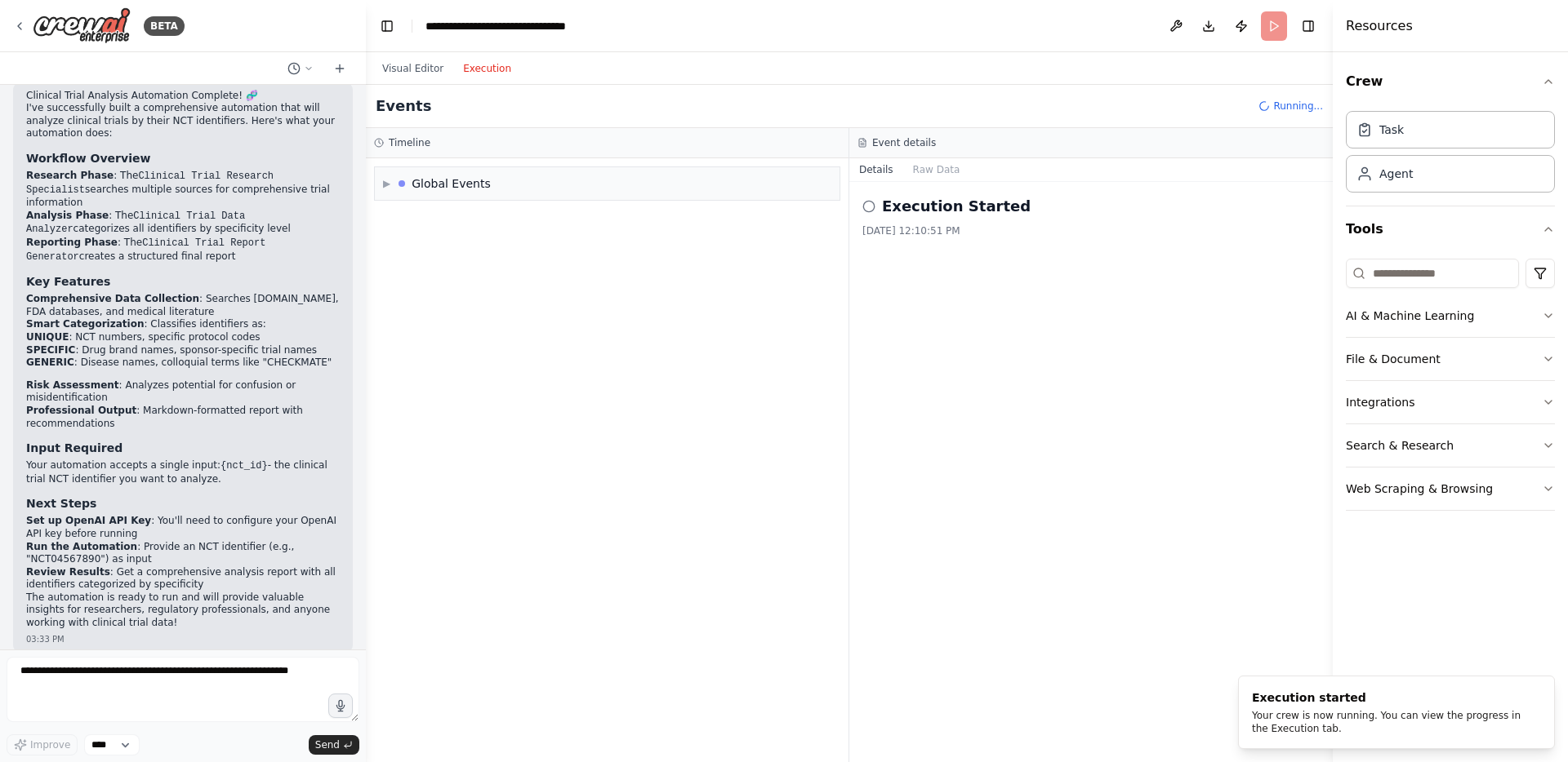
click at [468, 71] on button "Execution" at bounding box center [486, 69] width 68 height 20
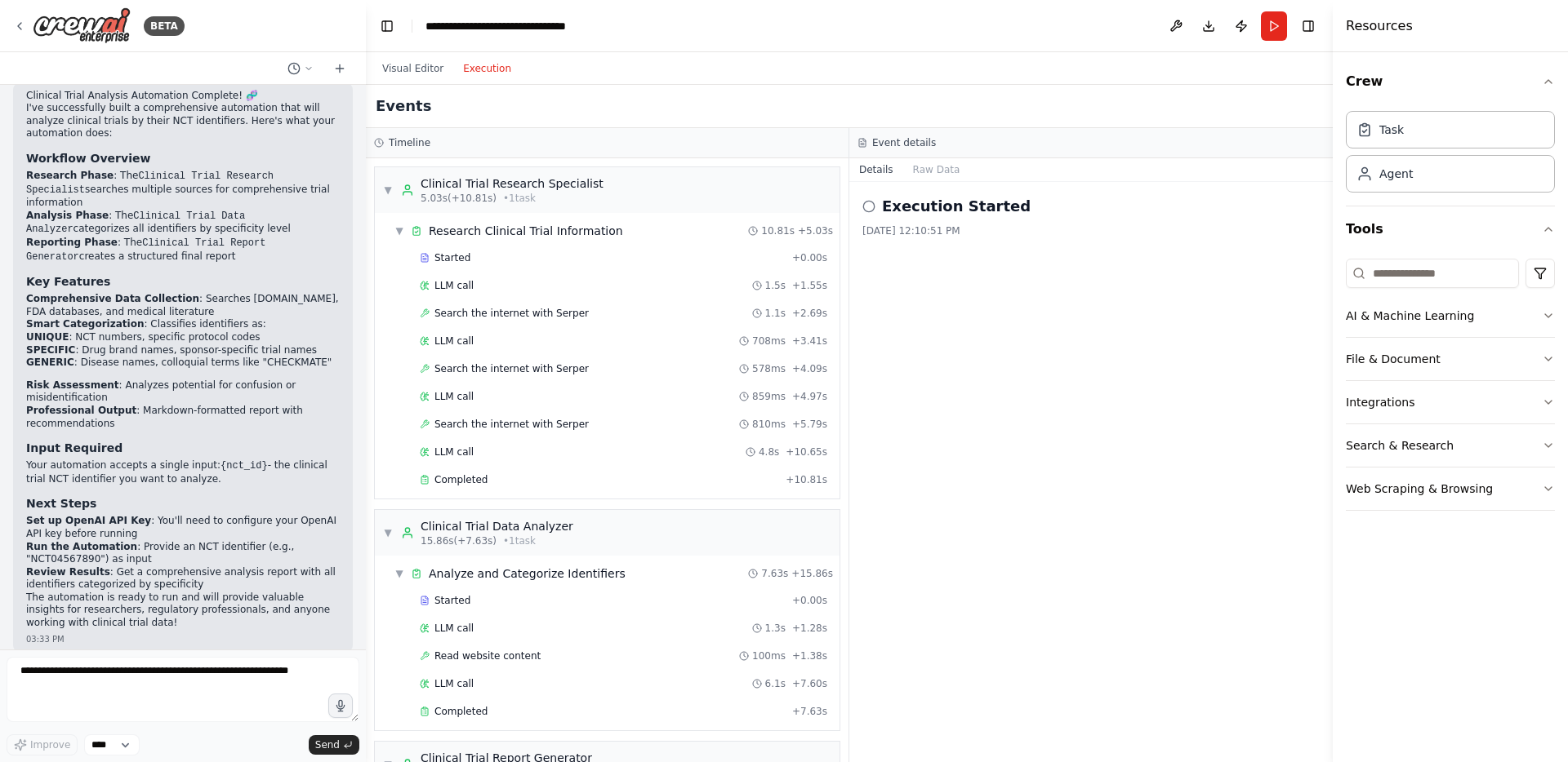
scroll to position [208, 0]
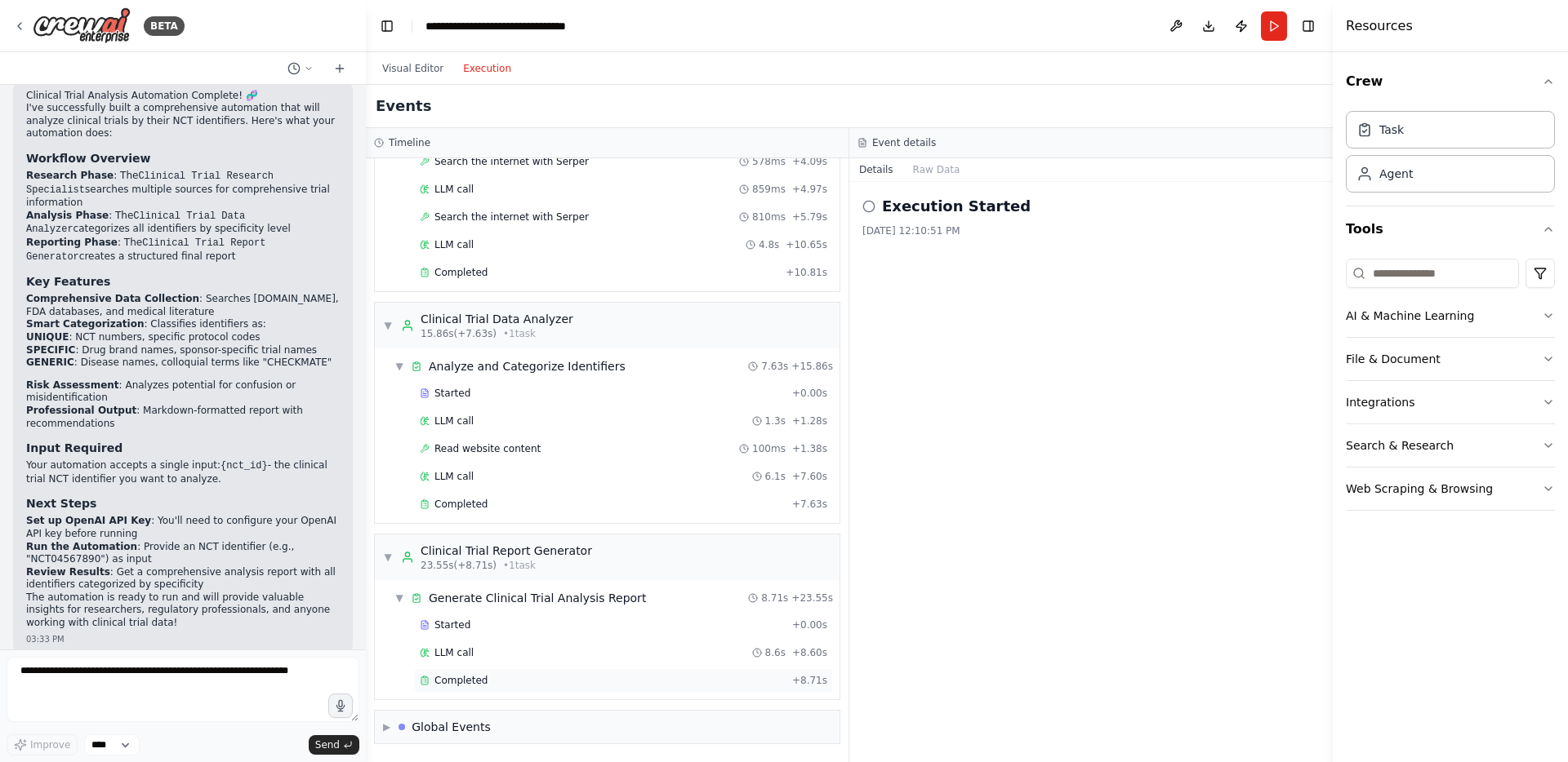
click at [472, 679] on span "Completed" at bounding box center [461, 680] width 53 height 13
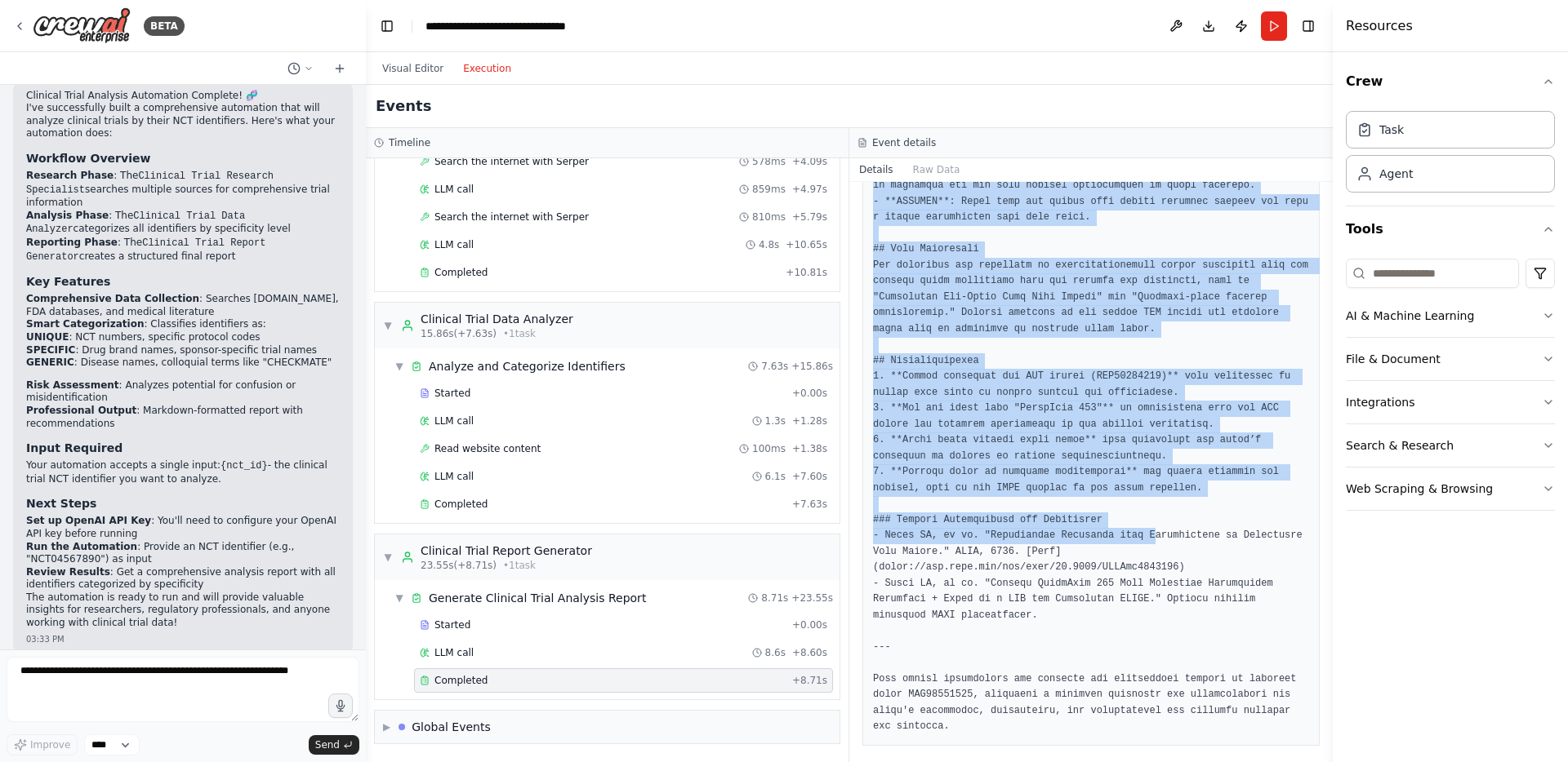
scroll to position [1328, 0]
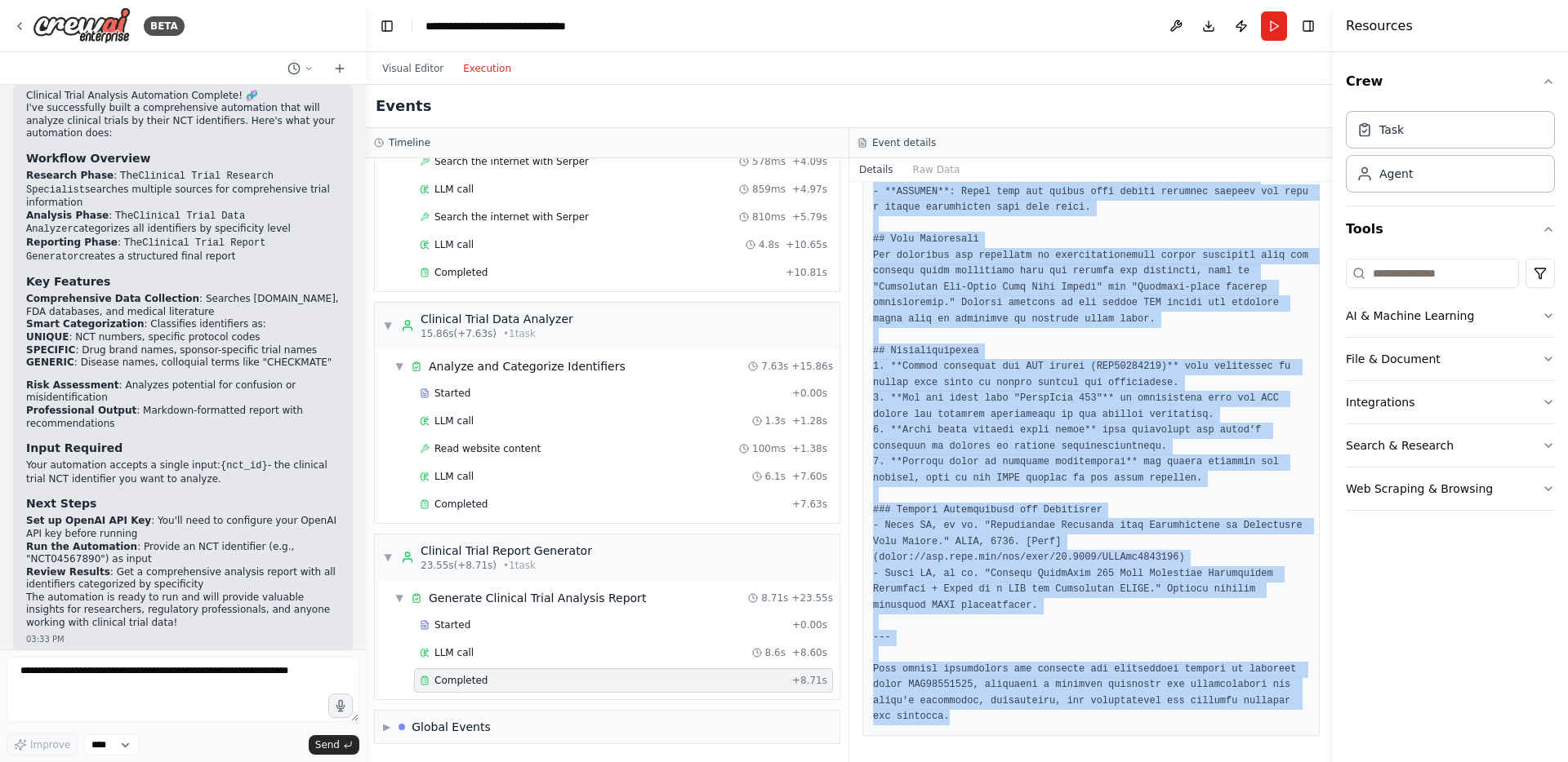
drag, startPoint x: 874, startPoint y: 300, endPoint x: 1128, endPoint y: 715, distance: 486.6
copy pre "# Clinical Trial Report for NCT02998528 ## Executive Summary The clinical trial…"
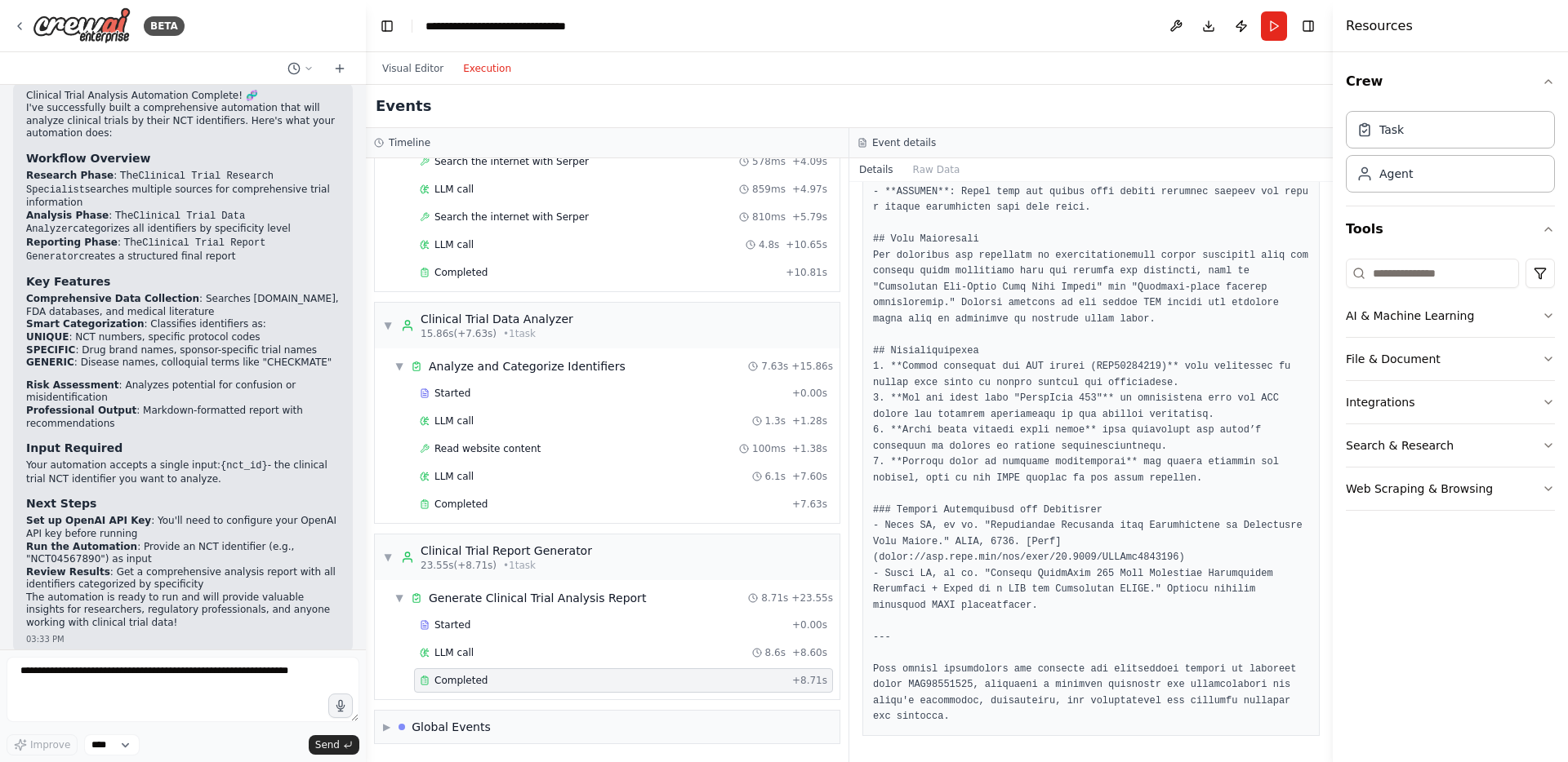
click at [708, 126] on div "Events" at bounding box center [849, 107] width 967 height 43
